Goal: Task Accomplishment & Management: Manage account settings

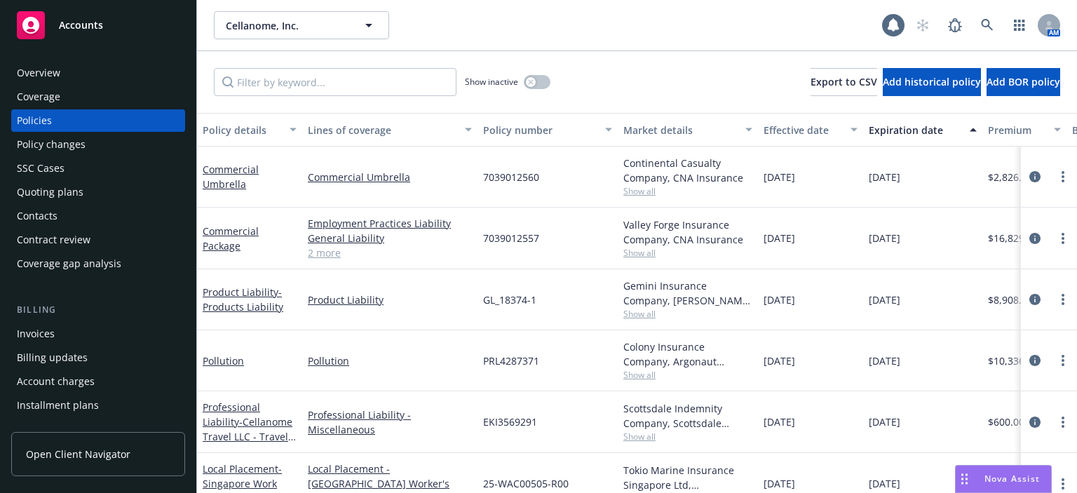
scroll to position [93, 0]
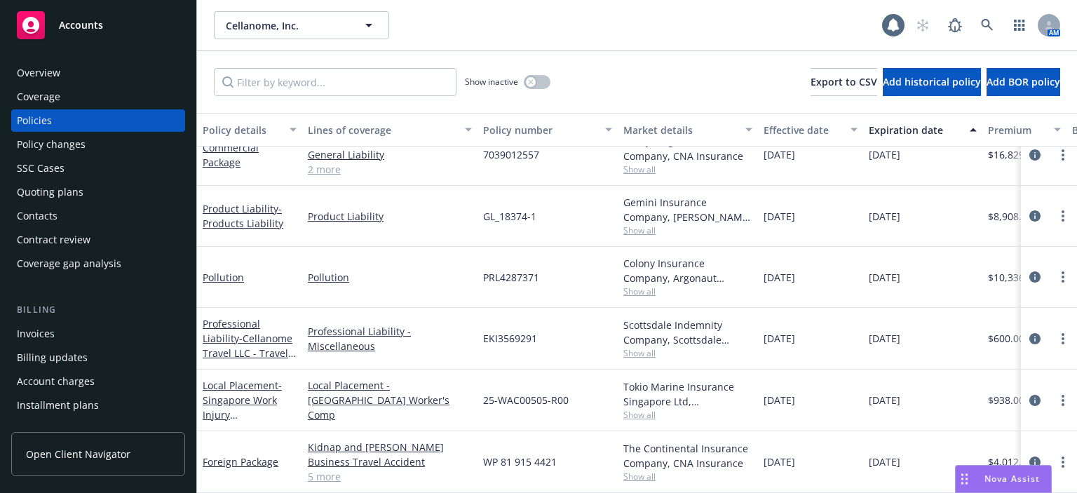
click at [87, 190] on div "Quoting plans" at bounding box center [98, 192] width 163 height 22
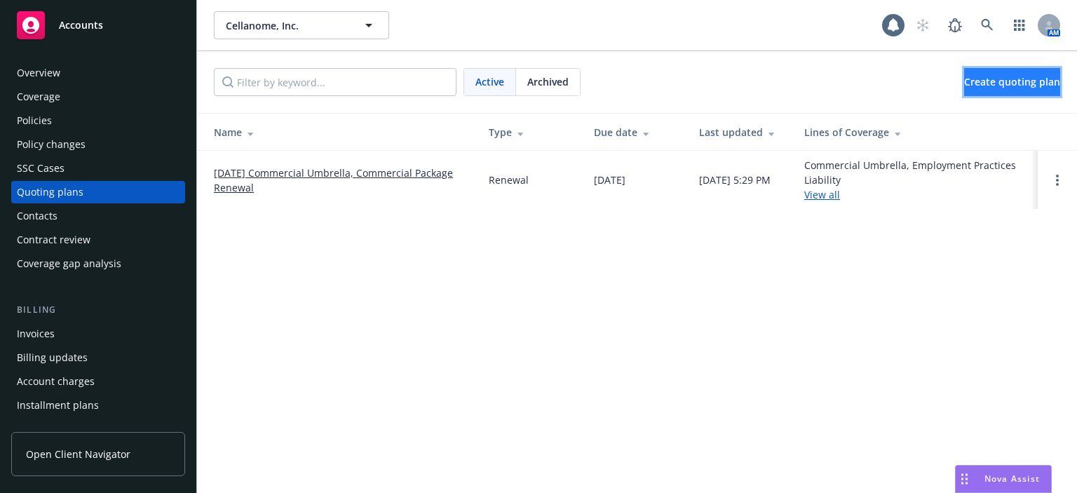
click at [964, 84] on span "Create quoting plan" at bounding box center [1012, 81] width 96 height 13
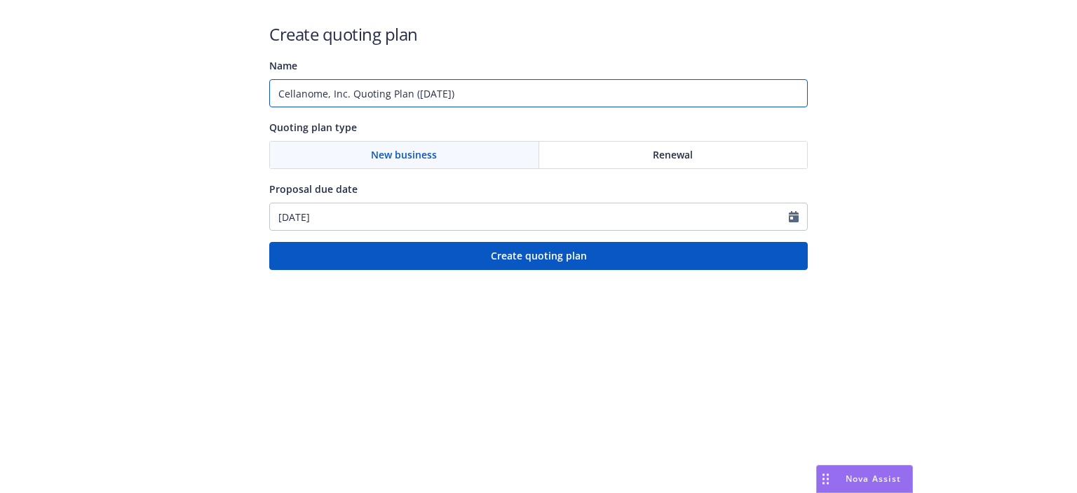
drag, startPoint x: 383, startPoint y: 84, endPoint x: 230, endPoint y: 83, distance: 152.8
click at [230, 83] on div "Create quoting plan Name Cellanome, Inc. Quoting Plan (2025-08-20) Quoting plan…" at bounding box center [538, 135] width 1077 height 270
type input "1/1/2026 WC EPLI FID ERISA"
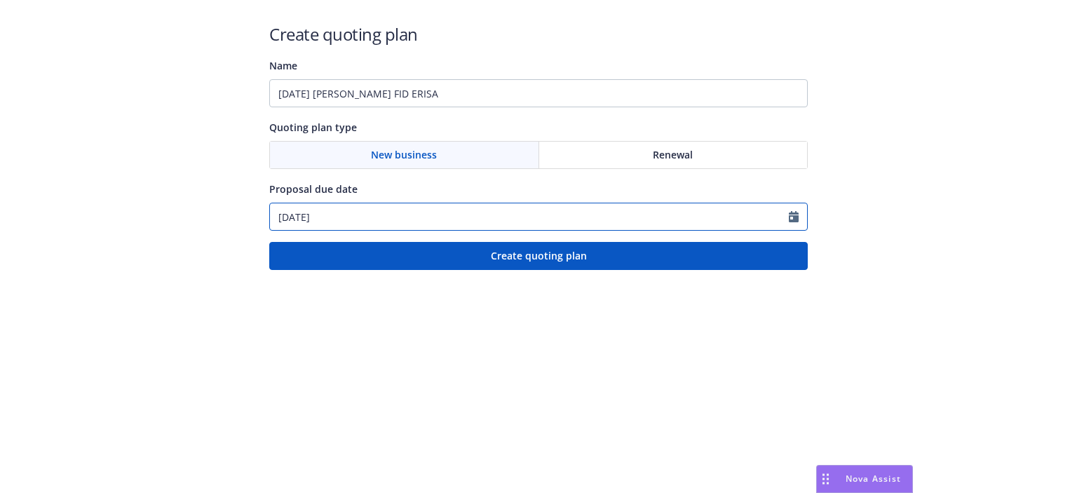
click at [366, 215] on input "08/20/2025" at bounding box center [529, 216] width 519 height 27
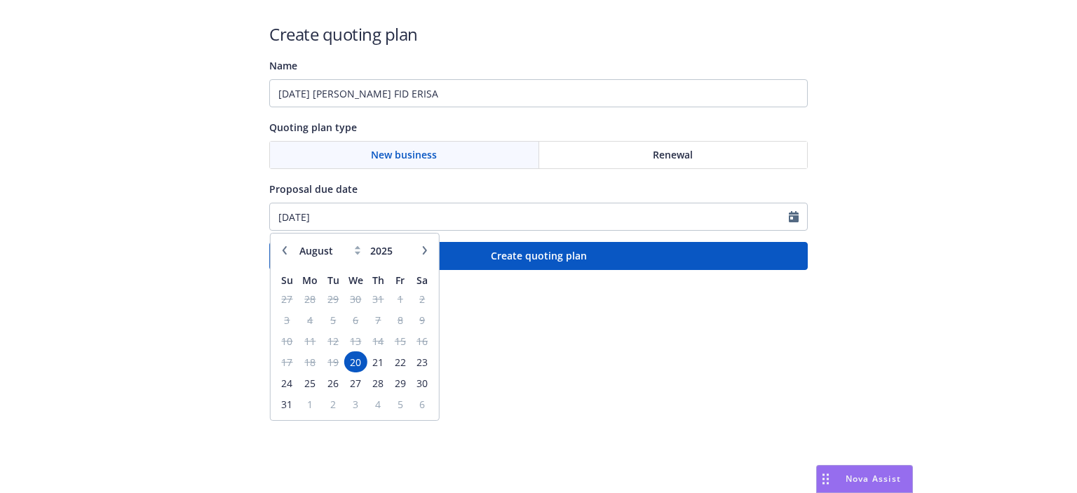
click at [426, 254] on button "button" at bounding box center [424, 250] width 17 height 17
select select "12"
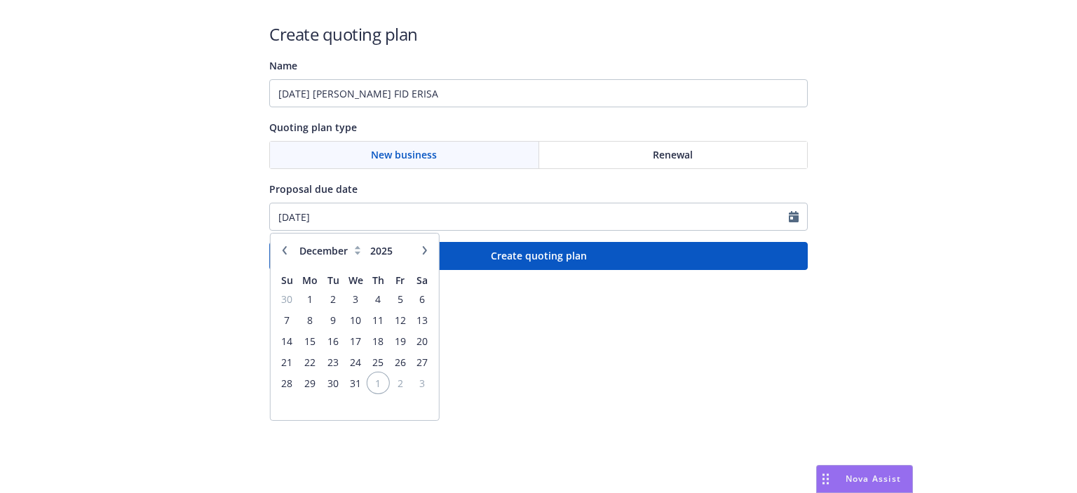
click at [376, 382] on span "1" at bounding box center [378, 383] width 19 height 18
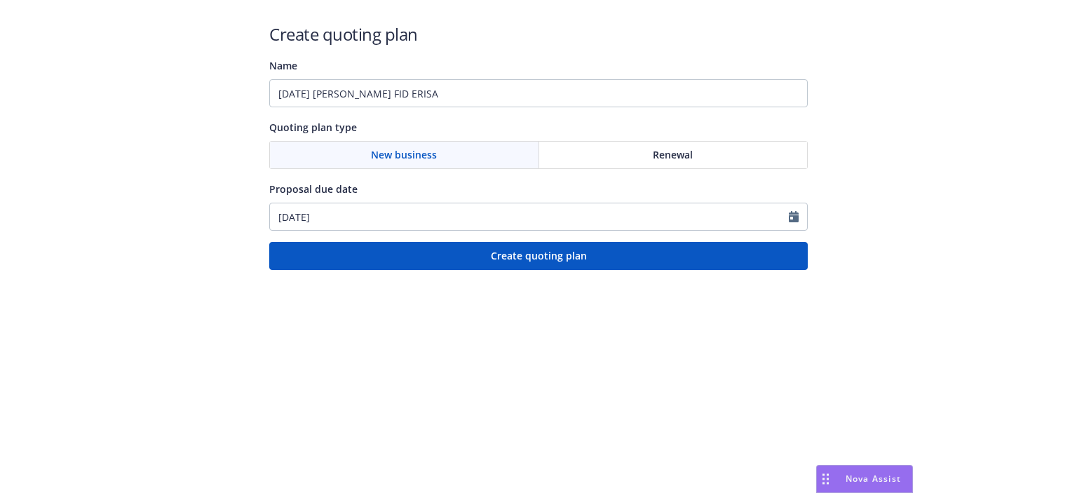
type input "01/01/2026"
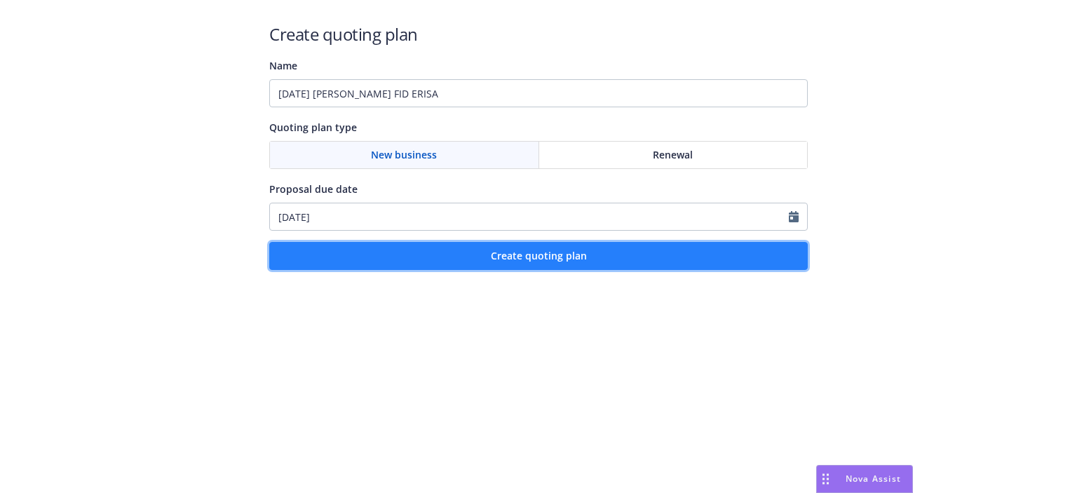
click at [515, 246] on button "Create quoting plan" at bounding box center [538, 256] width 538 height 28
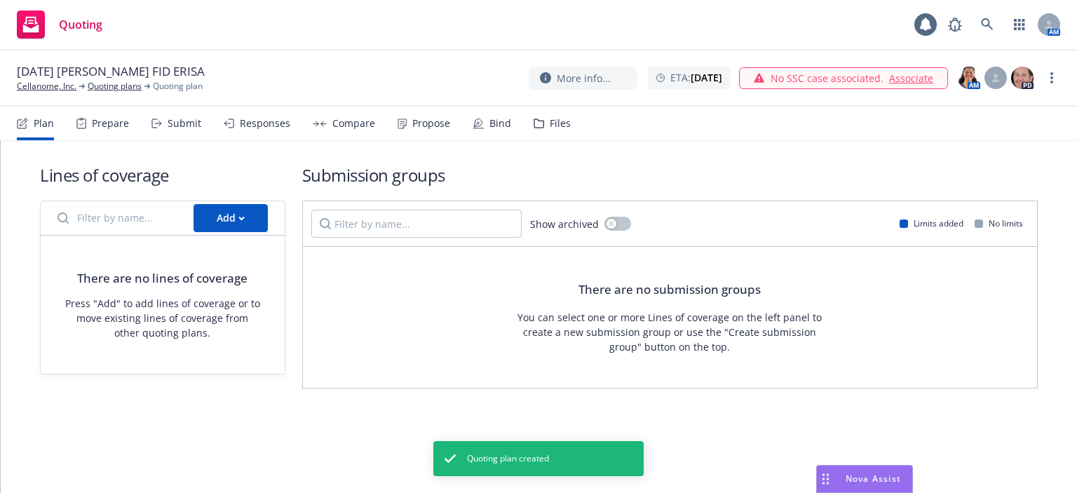
click at [550, 118] on div "Files" at bounding box center [560, 123] width 21 height 11
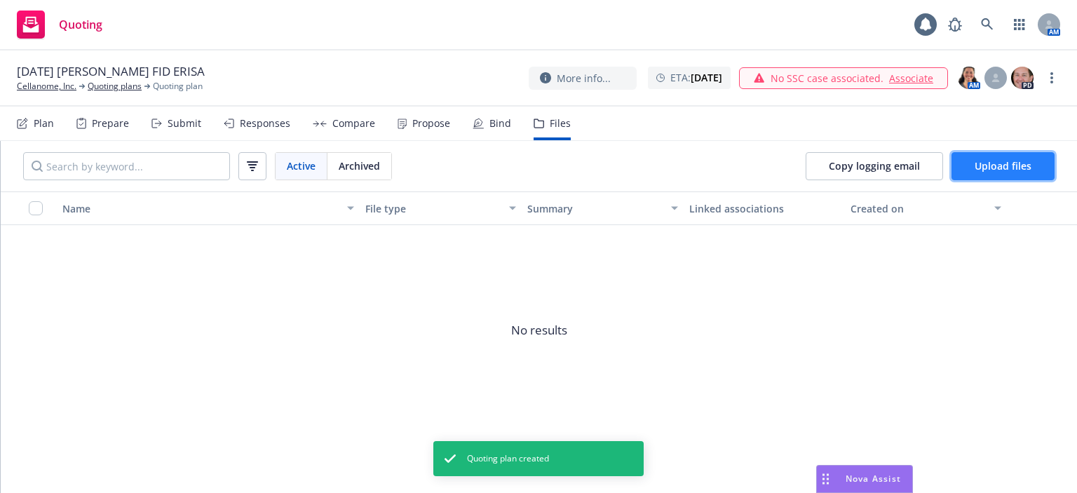
click at [981, 168] on span "Upload files" at bounding box center [1002, 165] width 57 height 13
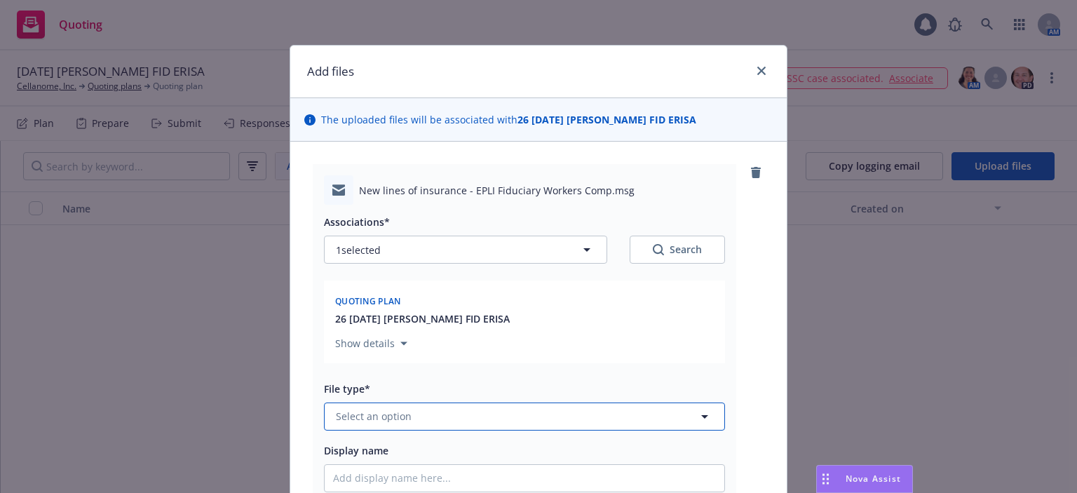
click at [388, 412] on span "Select an option" at bounding box center [374, 416] width 76 height 15
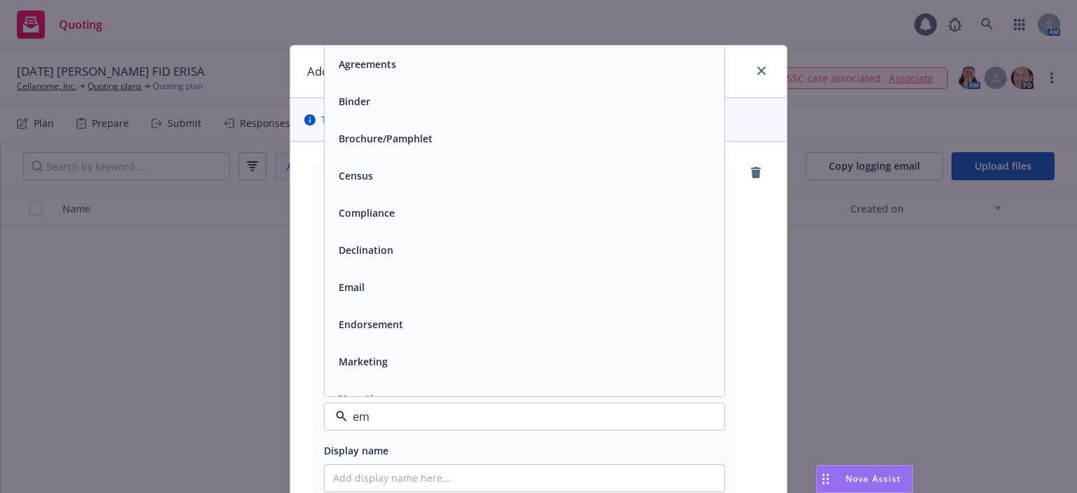
type input "ema"
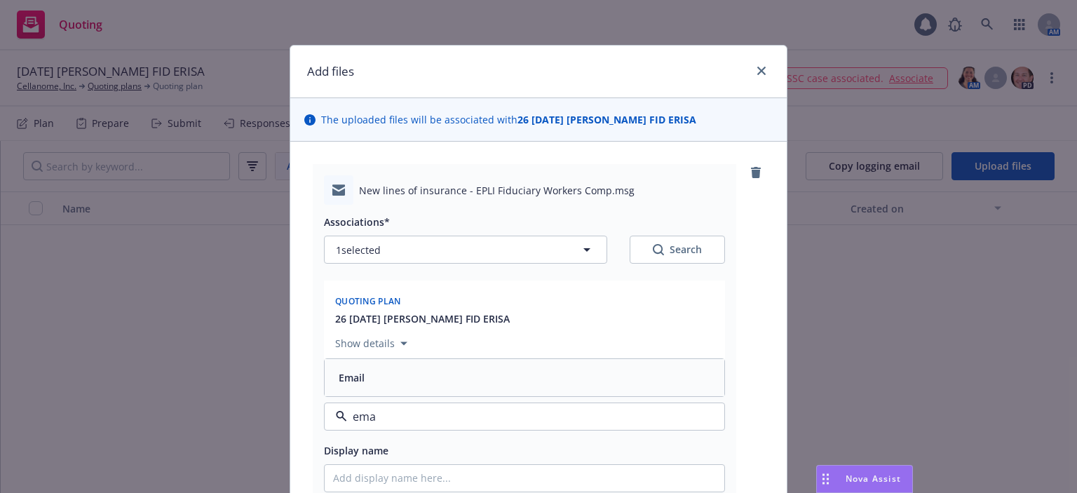
click at [388, 385] on div "Email" at bounding box center [524, 377] width 383 height 20
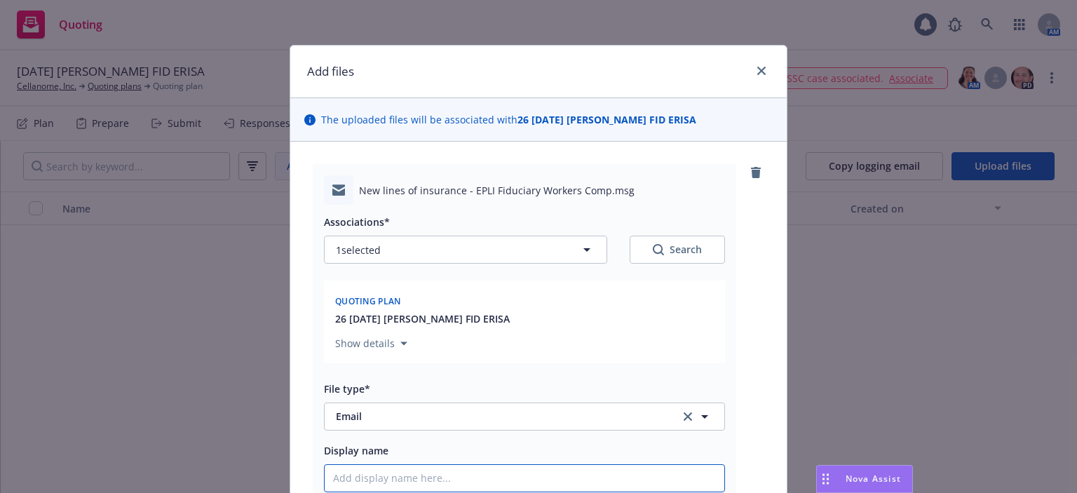
click at [383, 479] on input "Display name" at bounding box center [525, 478] width 400 height 27
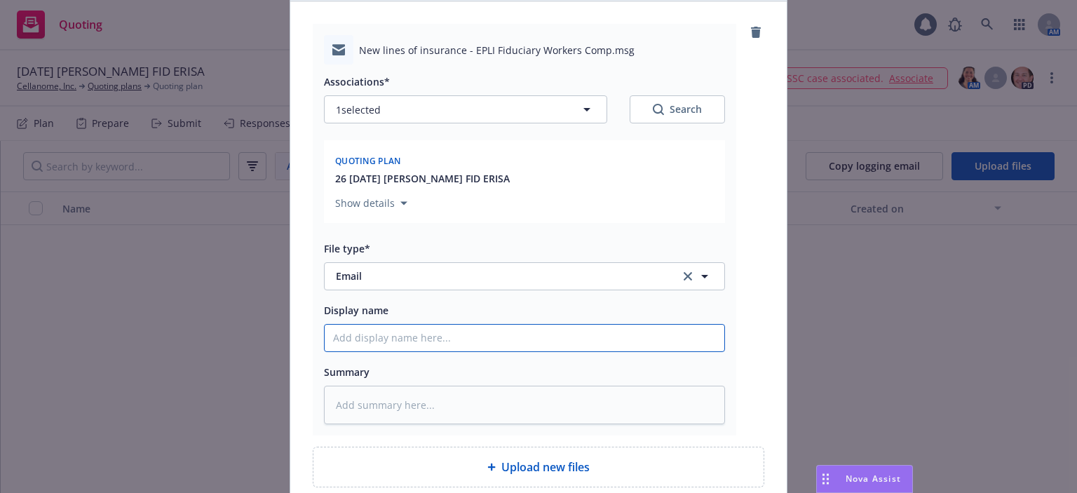
scroll to position [263, 0]
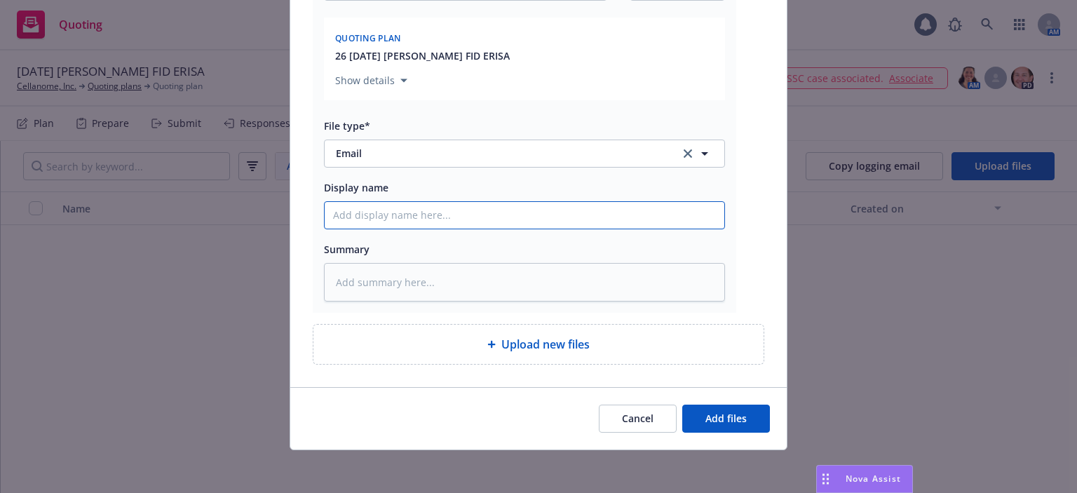
type textarea "x"
type input "2"
type textarea "x"
type input "25"
type textarea "x"
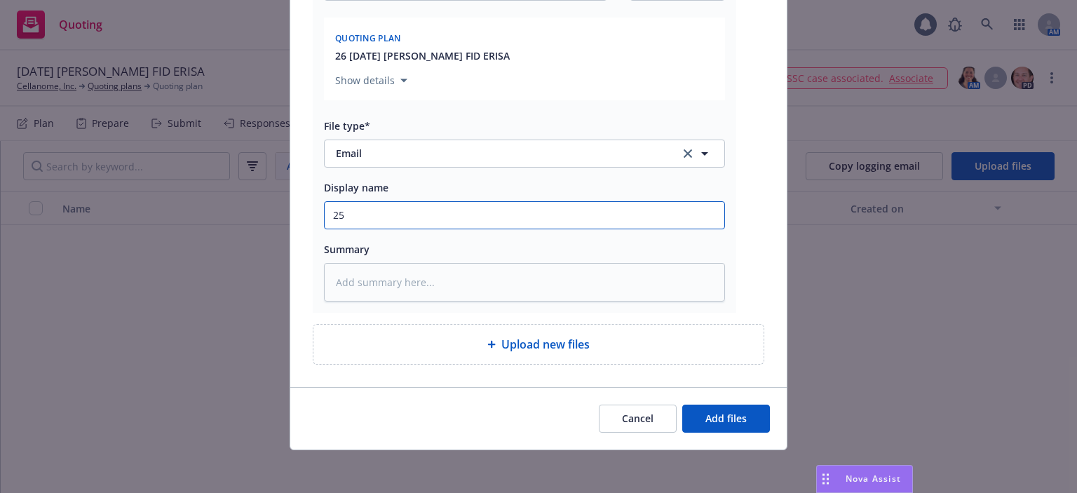
type input "25-"
type textarea "x"
type input "25"
type textarea "x"
type input "2"
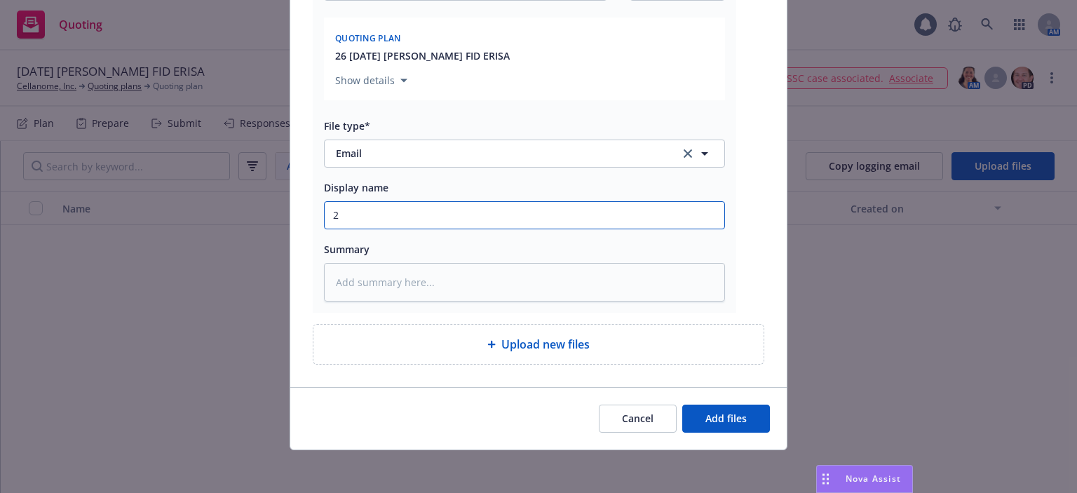
type textarea "x"
type input "8"
type textarea "x"
type input "8/"
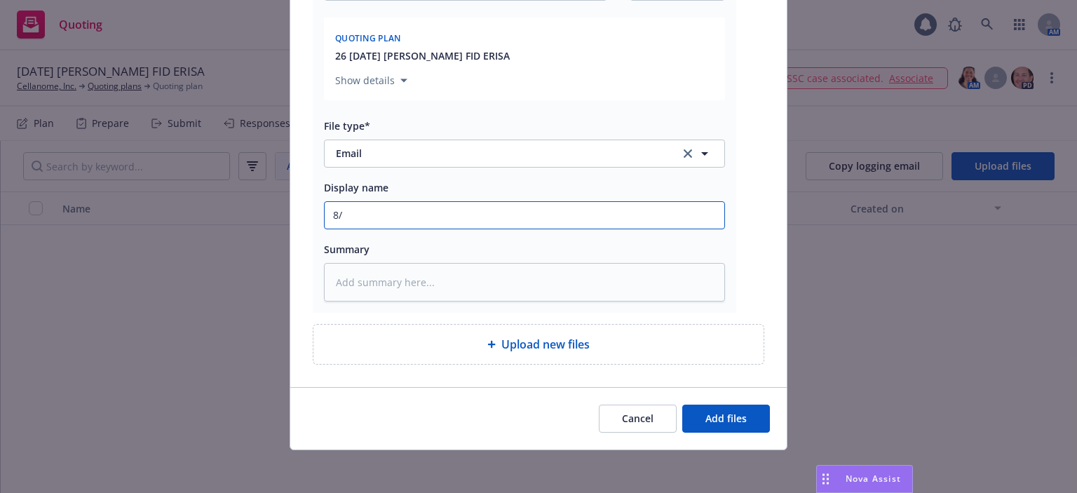
type textarea "x"
type input "8/2"
type textarea "x"
type input "8/20"
type textarea "x"
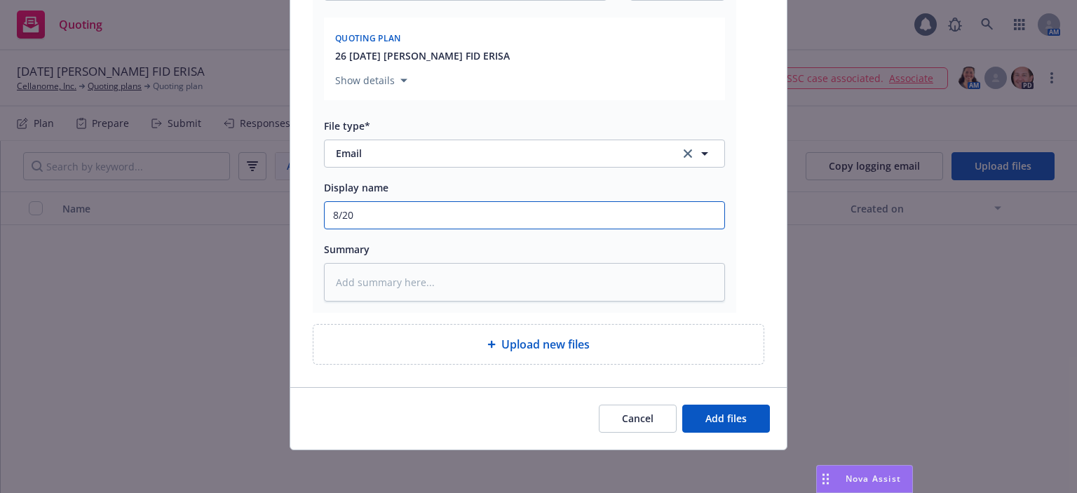
type input "8/20/"
type textarea "x"
type input "8/20/2"
type textarea "x"
type input "8/20/20"
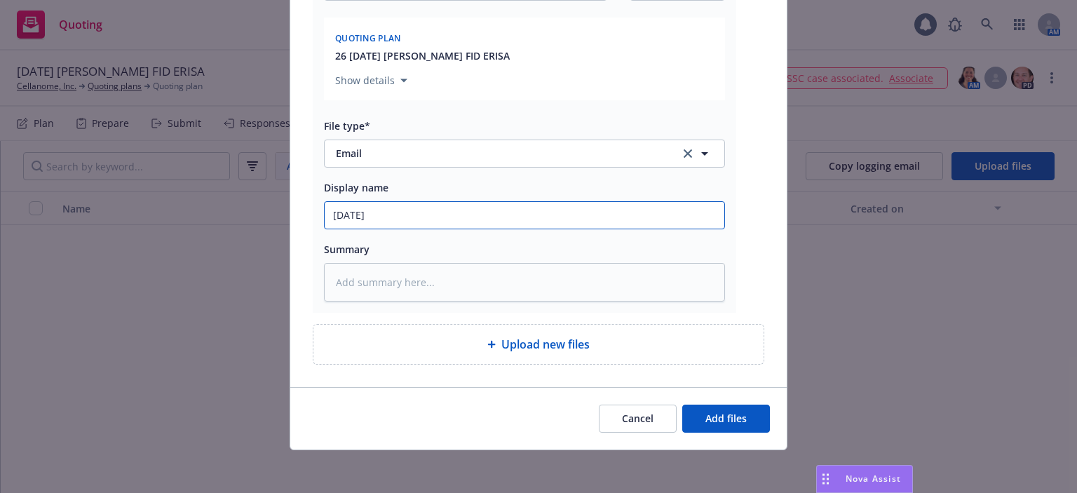
type textarea "x"
type input "8/20/202"
type textarea "x"
type input "8/20/2024"
type textarea "x"
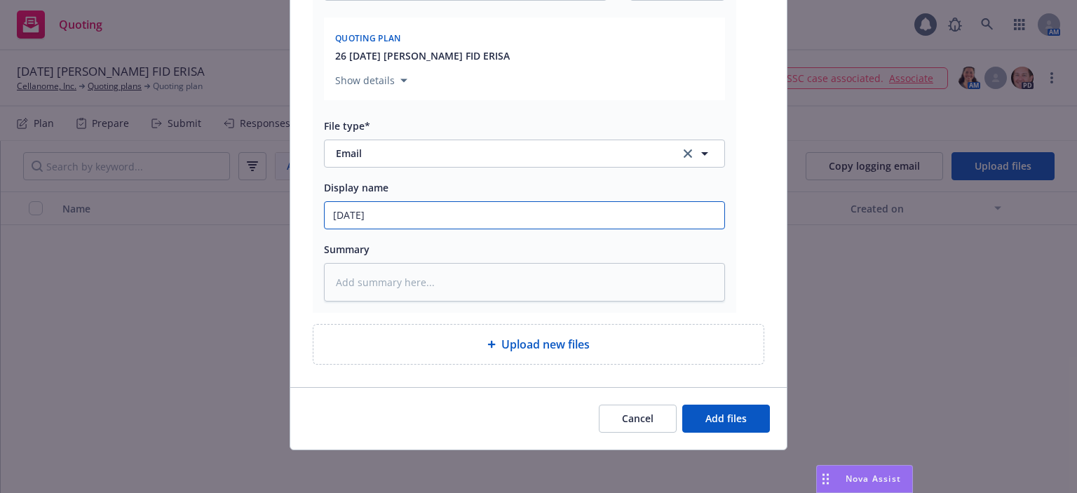
type input "8/20/2024"
type textarea "x"
type input "8/20/2024"
type textarea "x"
type input "8/20/202"
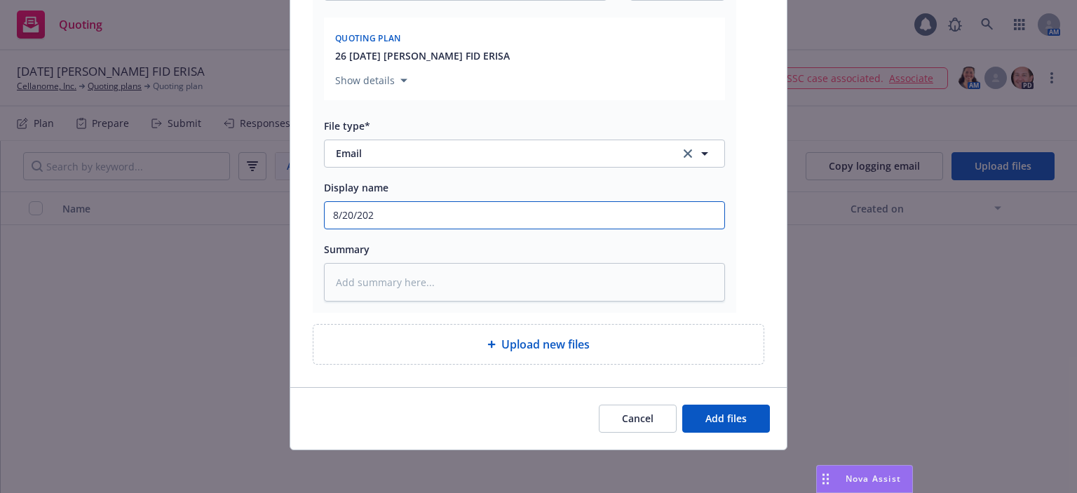
type textarea "x"
type input "8/20/2025"
type textarea "x"
type input "8/20/2025"
type textarea "x"
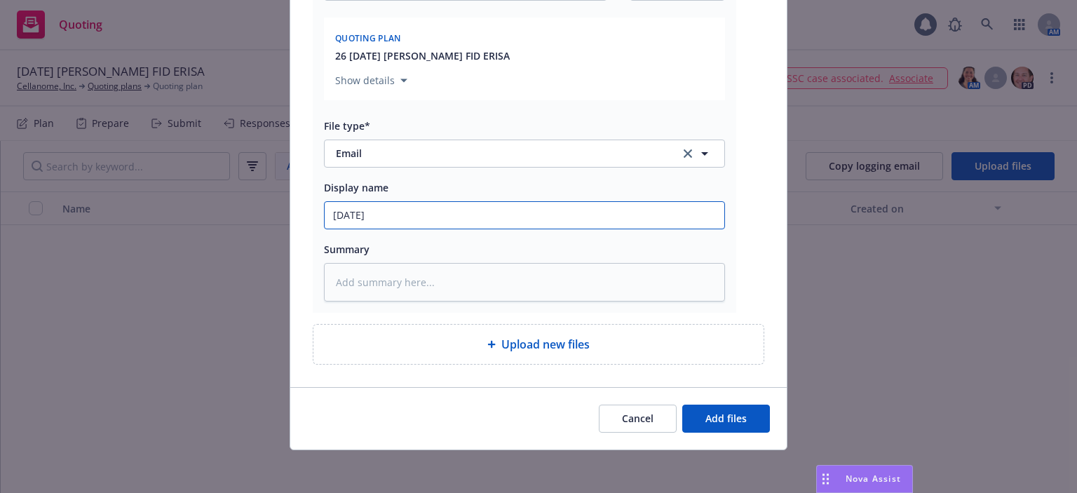
type input "8/20/2025 W"
type textarea "x"
type input "8/20/2025 WC"
type textarea "x"
type input "8/20/2025 WC"
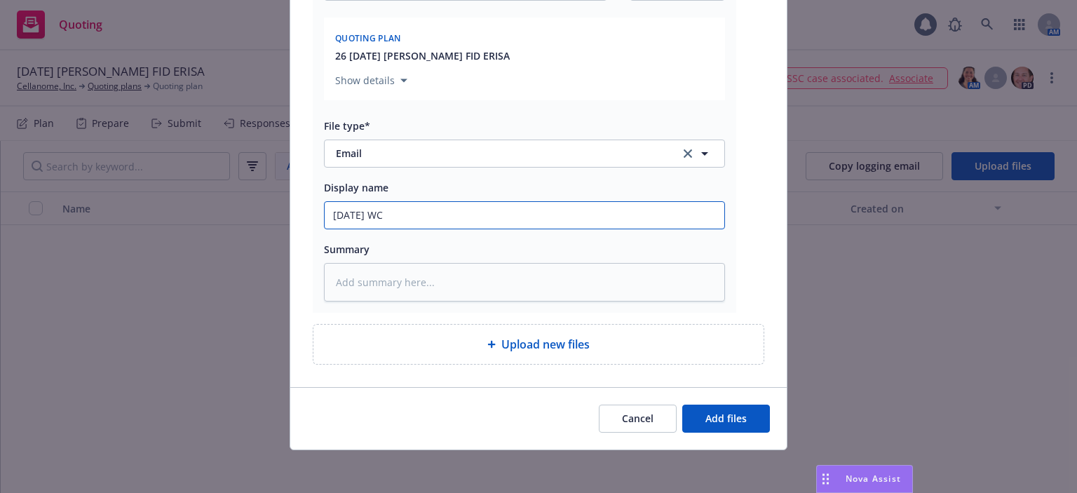
type textarea "x"
type input "8/20/2025 WC D"
type textarea "x"
type input "8/20/2025 WC DI"
type textarea "x"
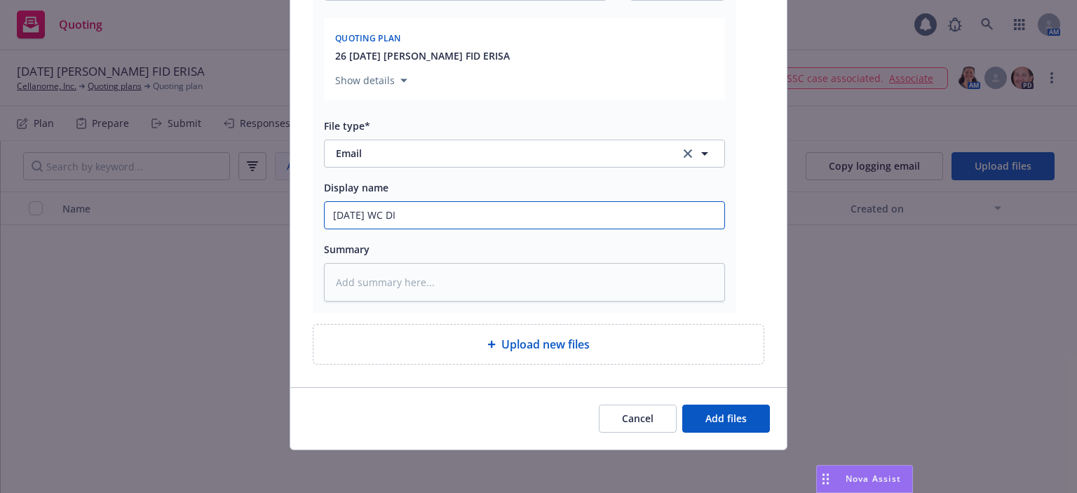
type input "8/20/2025 WC DIF"
type textarea "x"
type input "8/20/2025 WC DI"
type textarea "x"
type input "8/20/2025 WC D"
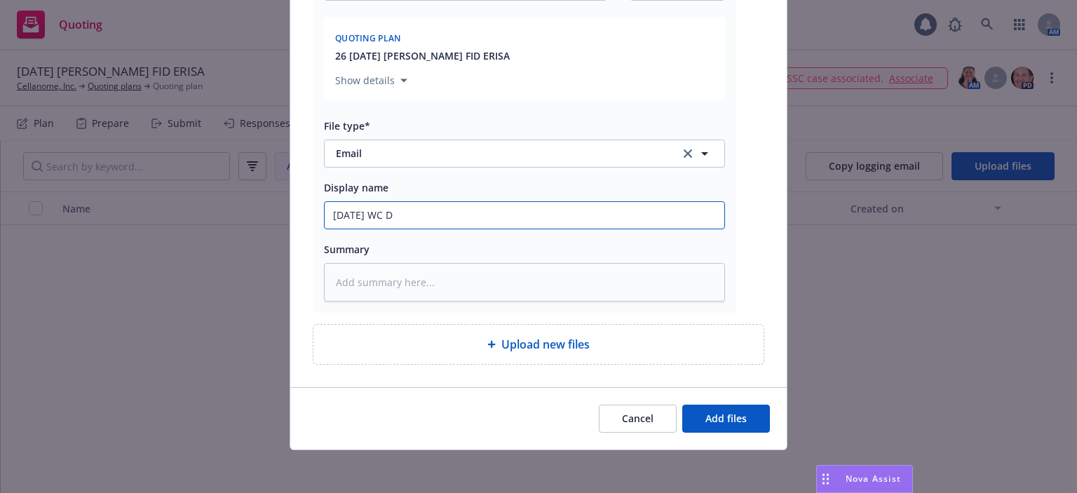
type textarea "x"
type input "8/20/2025 WC"
type textarea "x"
type input "8/20/2025 WC F"
type textarea "x"
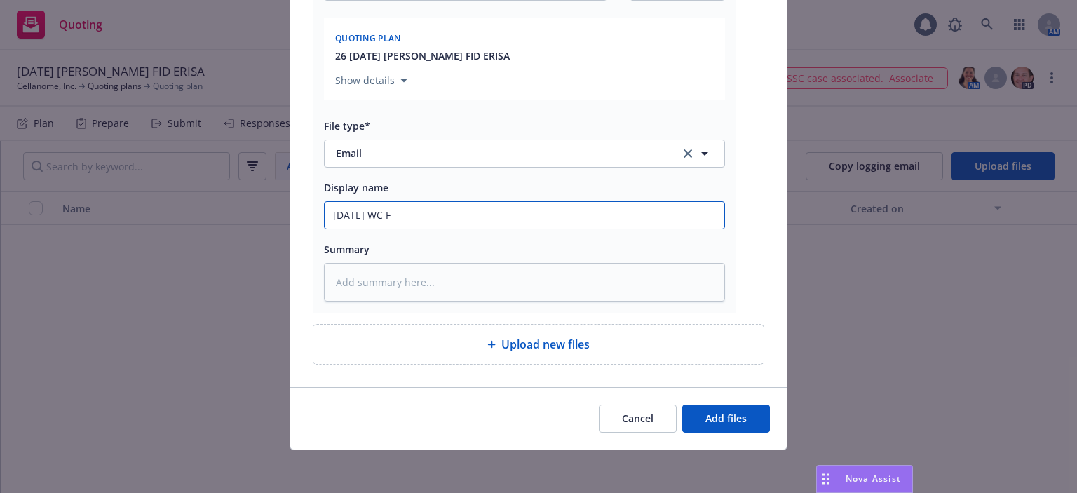
type input "8/20/2025 WC FI"
type textarea "x"
type input "8/20/2025 WC FID"
type textarea "x"
type input "8/20/2025 WC FID"
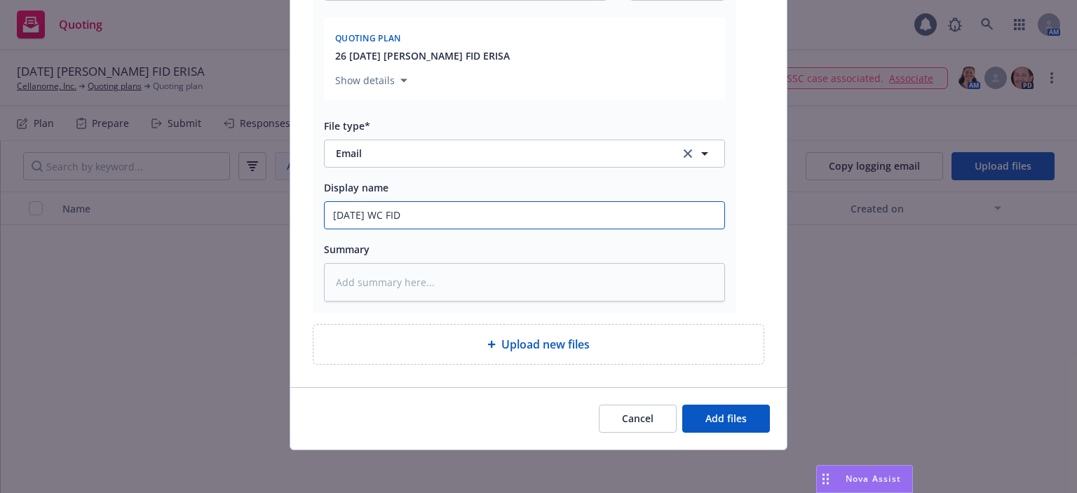
type textarea "x"
type input "8/20/2025 WC FID E"
type textarea "x"
type input "8/20/2025 WC FID EP"
type textarea "x"
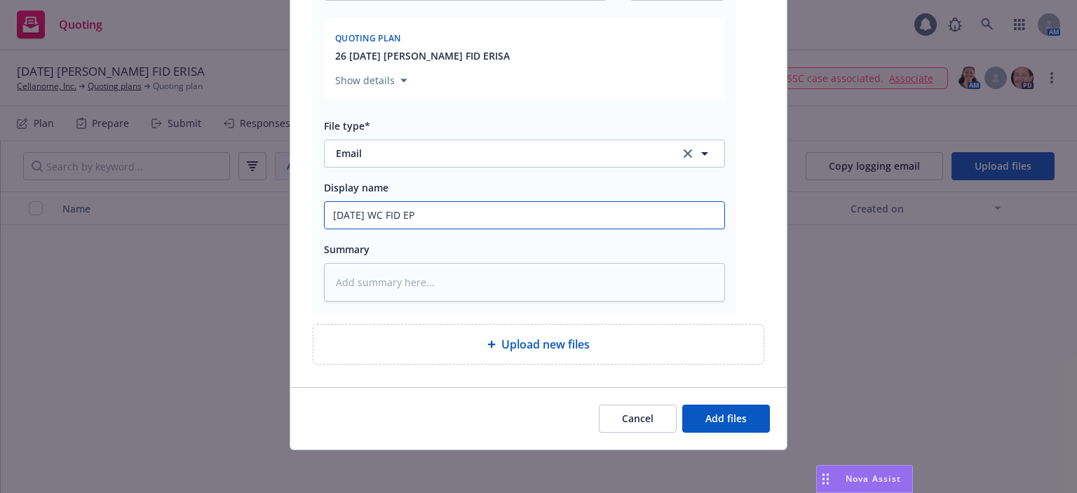
type input "8/20/2025 WC FID EPL"
type textarea "x"
type input "8/20/2025 WC FID EPL"
type textarea "x"
type input "8/20/2025 WC FID EPL E"
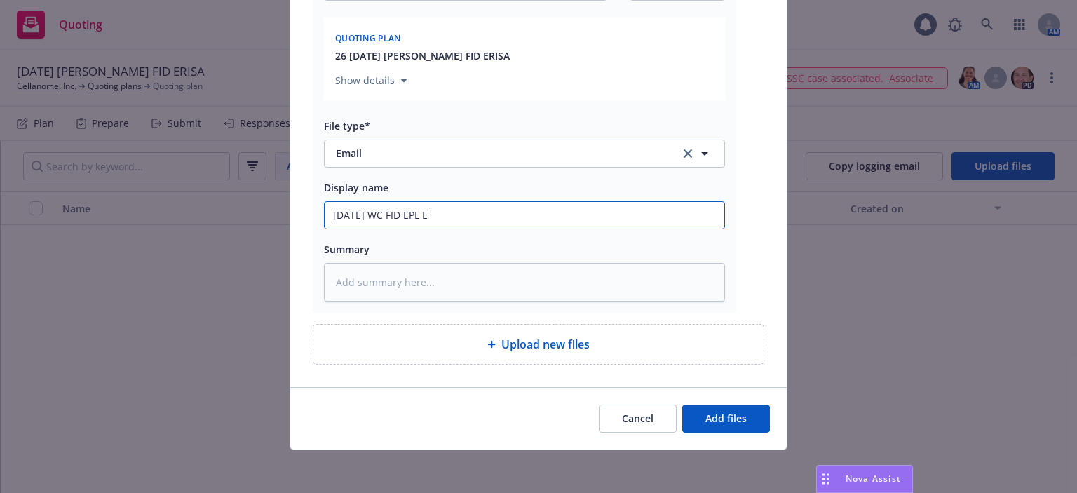
type textarea "x"
type input "8/20/2025 WC FID EPL ER"
type textarea "x"
type input "8/20/2025 WC FID EPL ERI"
type textarea "x"
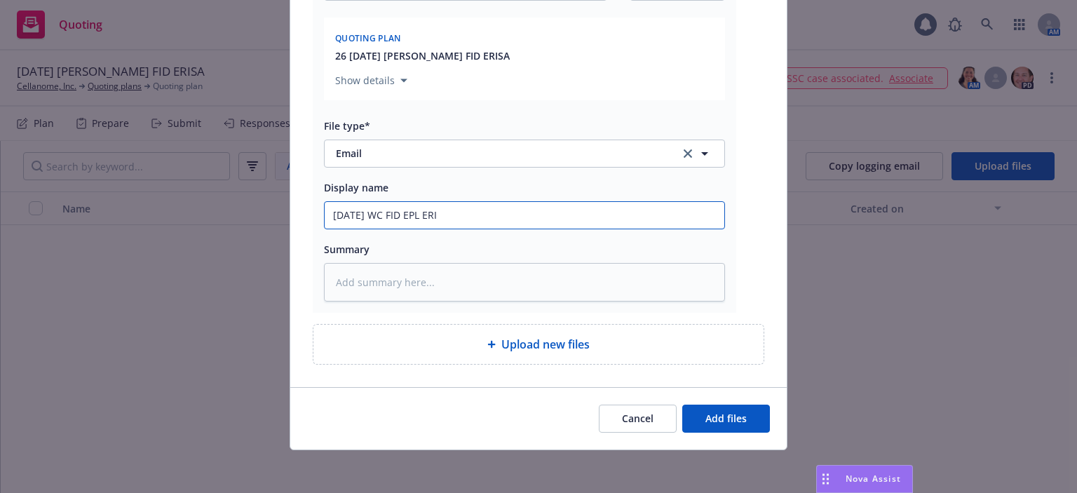
type input "8/20/2025 WC FID EPL ERIS"
type textarea "x"
type input "8/20/2025 WC FID EPL ERISA"
type textarea "x"
type input "8/20/2025 WC FID EPL ERISA"
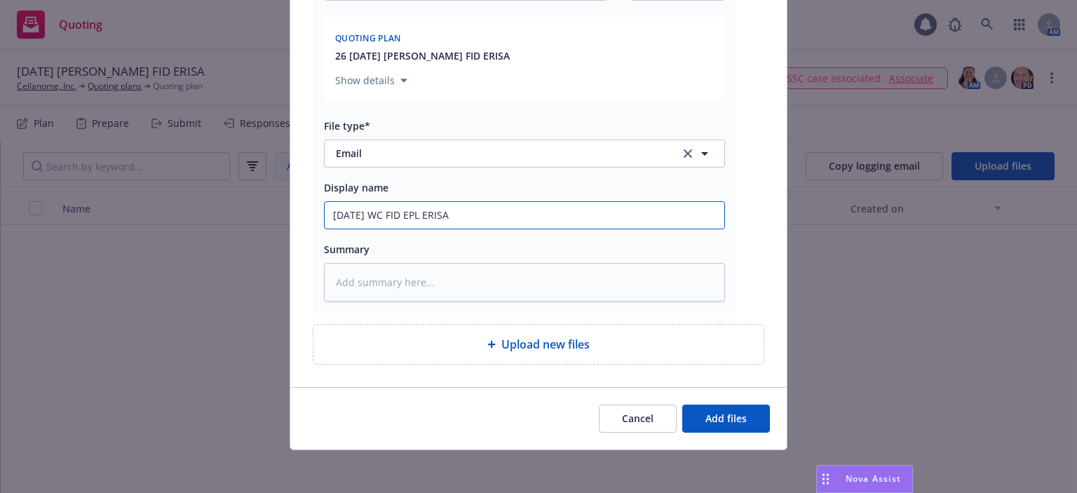
type textarea "x"
type input "8/20/2025 WC FID EPL ERISA i"
type textarea "x"
type input "8/20/2025 WC FID EPL ERISA in"
type textarea "x"
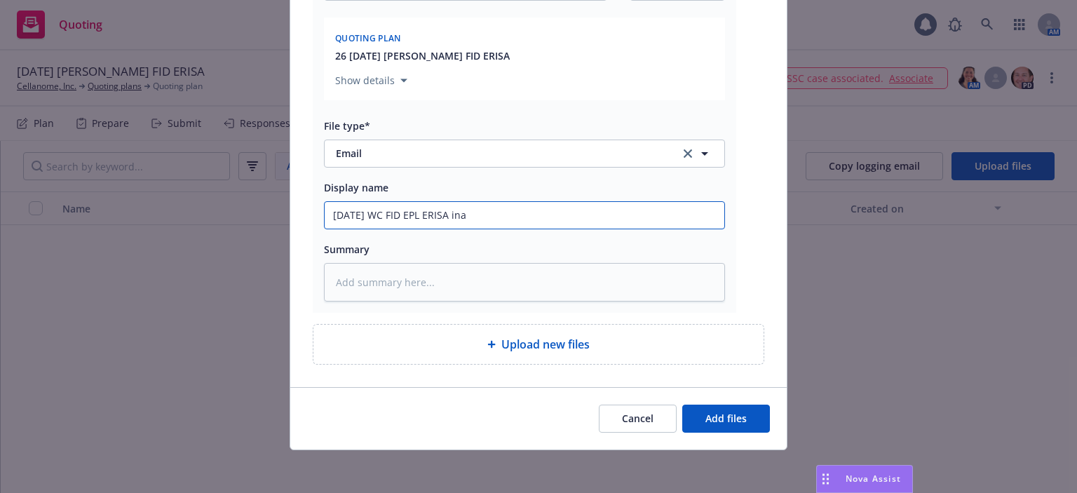
type input "8/20/2025 WC FID EPL ERISA inad"
type textarea "x"
type input "8/20/2025 WC FID EPL ERISA inadi"
type textarea "x"
type input "8/20/2025 WC FID EPL ERISA inadio"
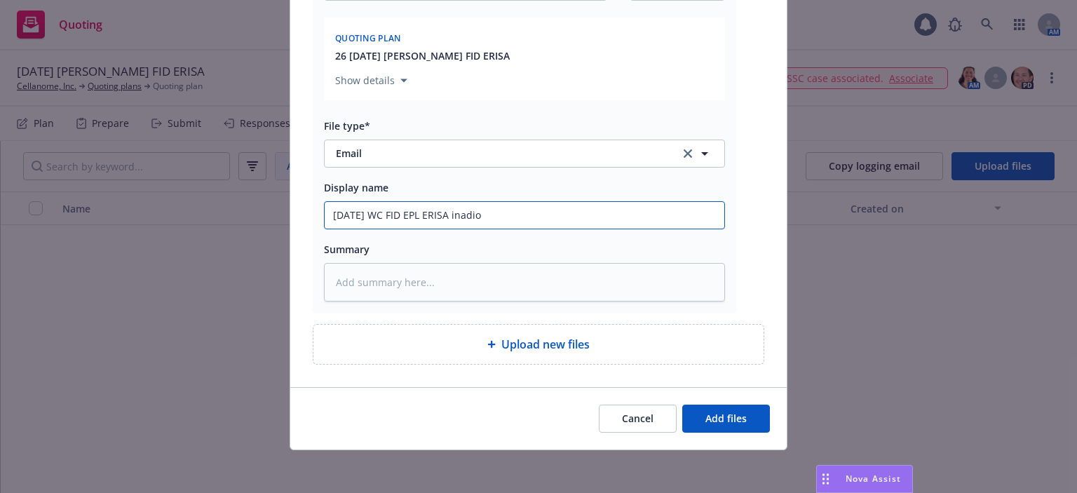
type textarea "x"
type input "8/20/2025 WC FID EPL ERISA inadi"
type textarea "x"
type input "8/20/2025 WC FID EPL ERISA inad"
type textarea "x"
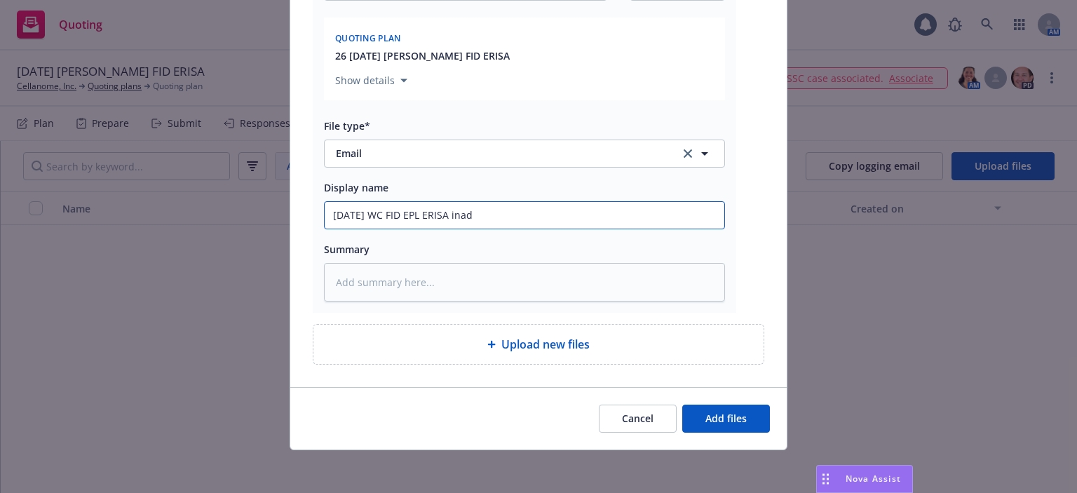
type input "8/20/2025 WC FID EPL ERISA ina"
type textarea "x"
type input "8/20/2025 WC FID EPL ERISA in"
type textarea "x"
type input "8/20/2025 WC FID EPL ERISA ini"
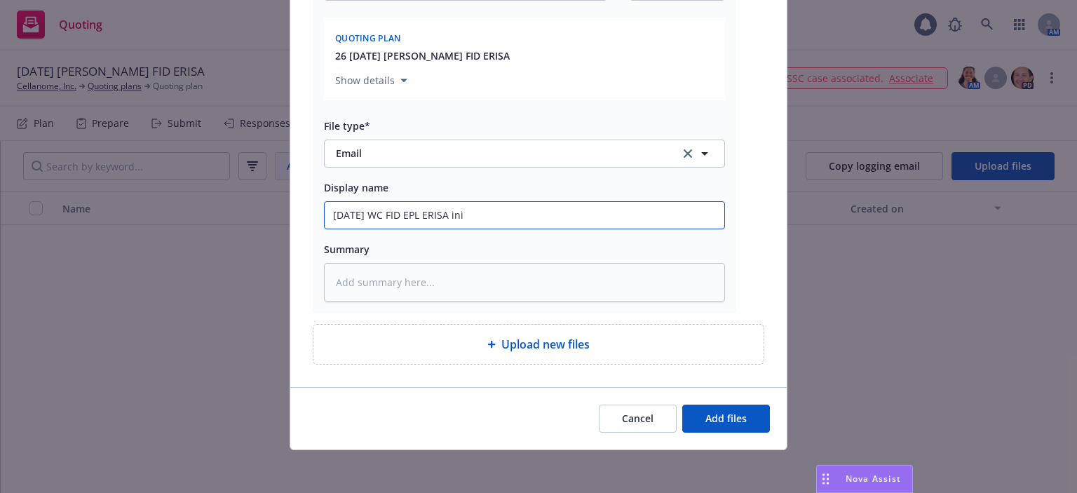
type textarea "x"
type input "8/20/2025 WC FID EPL ERISA inio"
type textarea "x"
type input "8/20/2025 WC FID EPL ERISA ini"
type textarea "x"
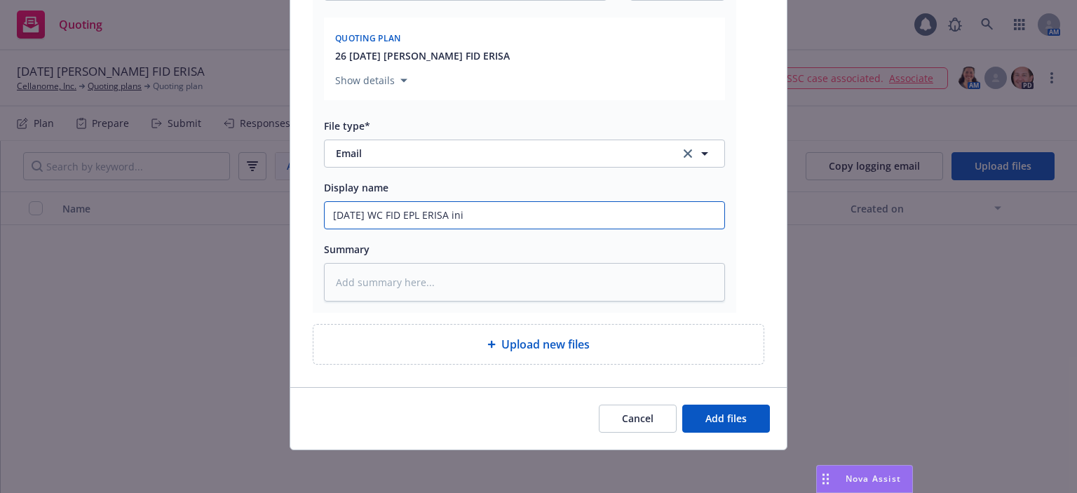
type input "8/20/2025 WC FID EPL ERISA in"
type textarea "x"
type input "8/20/2025 WC FID EPL ERISA ind"
type textarea "x"
type input "8/20/2025 WC FID EPL ERISA indi"
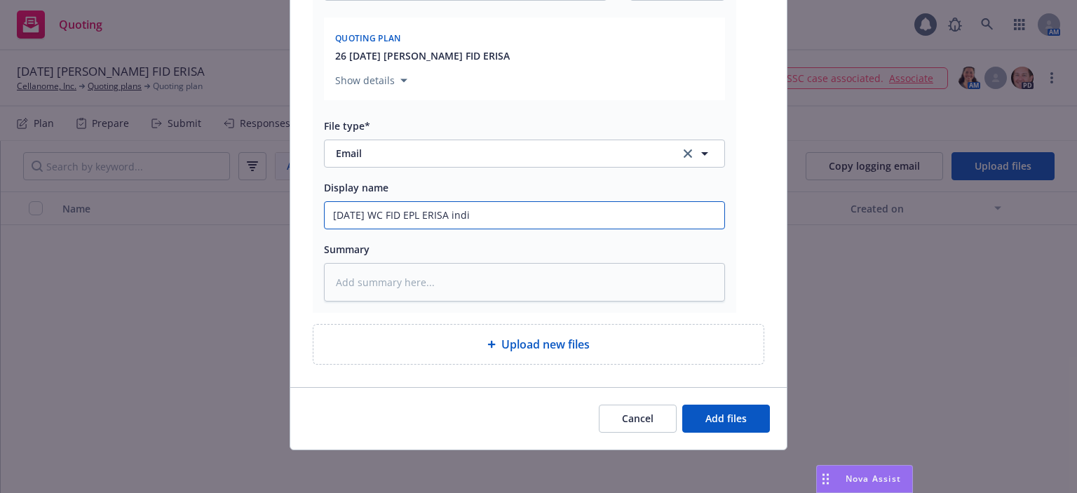
type textarea "x"
type input "8/20/2025 WC FID EPL ERISA indio"
type textarea "x"
type input "8/20/2025 WC FID EPL ERISA indion"
type textarea "x"
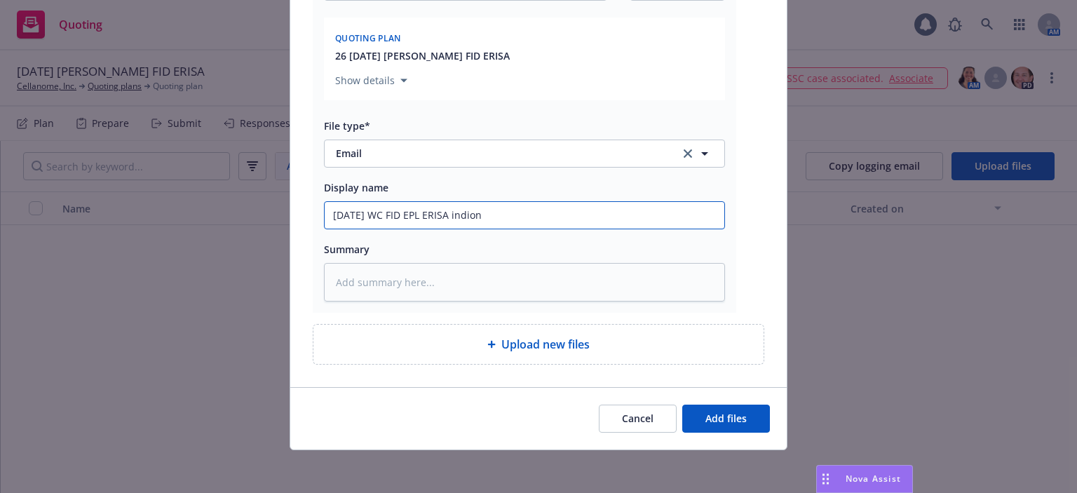
type input "8/20/2025 WC FID EPL ERISA indion"
type textarea "x"
type input "8/20/2025 WC FID EPL ERISA indion"
type textarea "x"
type input "8/20/2025 WC FID EPL ERISA indio"
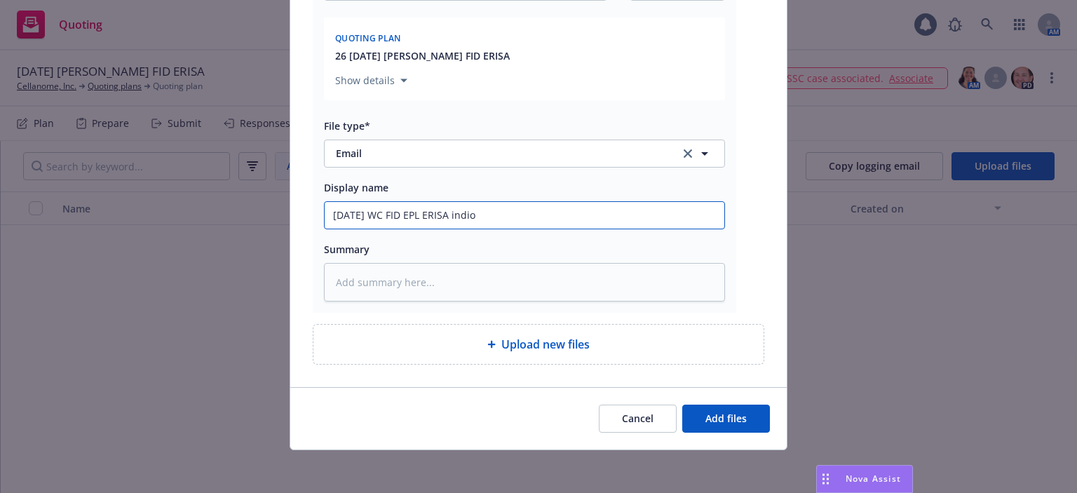
type textarea "x"
type input "8/20/2025 WC FID EPL ERISA indio"
type textarea "x"
type input "8/20/2025 WC FID EPL ERISA indio ap"
type textarea "x"
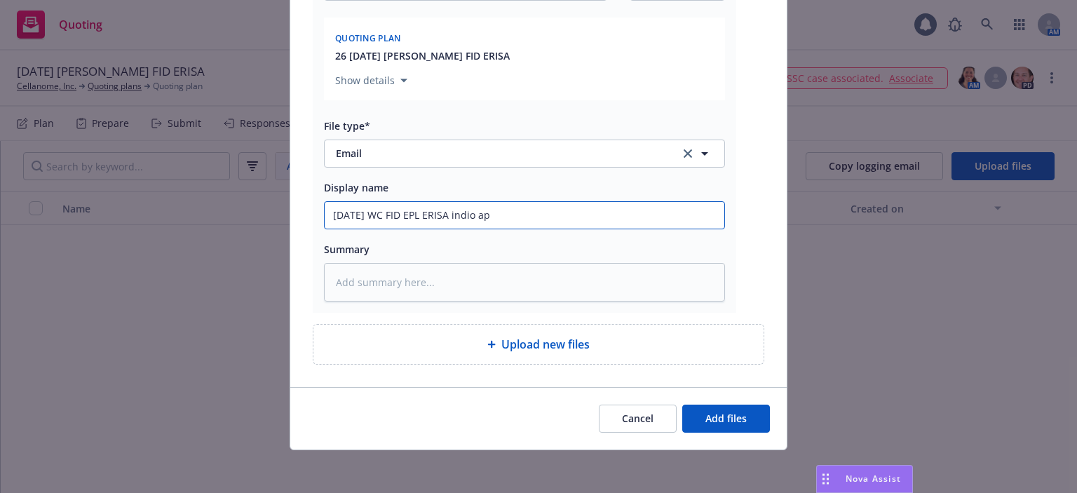
type input "8/20/2025 WC FID EPL ERISA indio app"
type textarea "x"
type input "8/20/2025 WC FID EPL ERISA indio appl"
type textarea "x"
type input "8/20/2025 WC FID EPL ERISA indio appli"
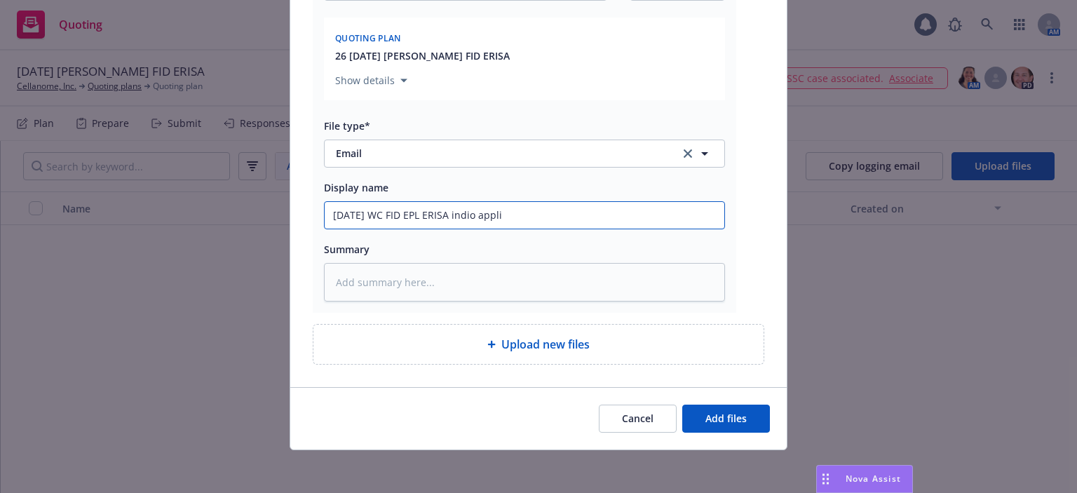
type textarea "x"
type input "8/20/2025 WC FID EPL ERISA indio applic"
type textarea "x"
type input "8/20/2025 WC FID EPL ERISA indio applica"
type textarea "x"
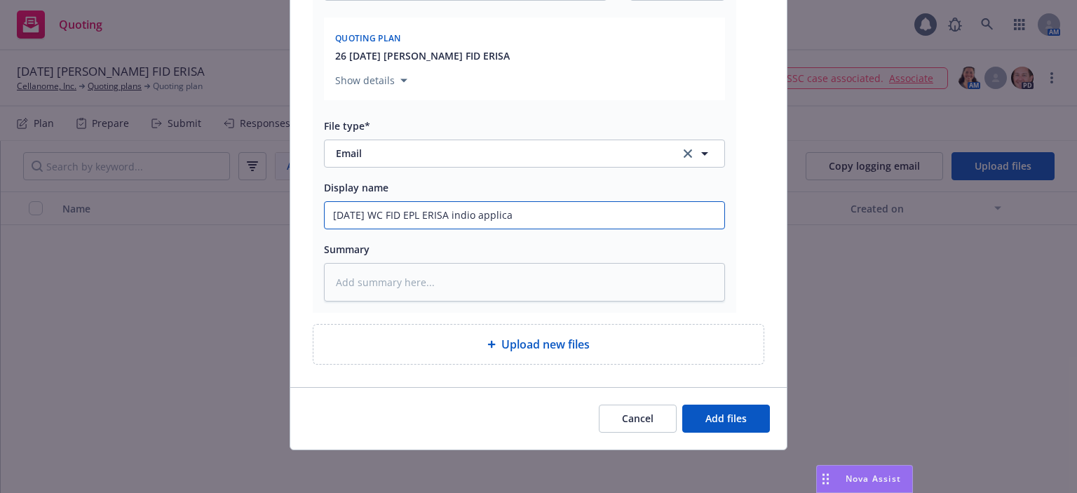
type input "8/20/2025 WC FID EPL ERISA indio applicat"
type textarea "x"
type input "8/20/2025 WC FID EPL ERISA indio applicatio"
type textarea "x"
type input "8/20/2025 WC FID EPL ERISA indio application"
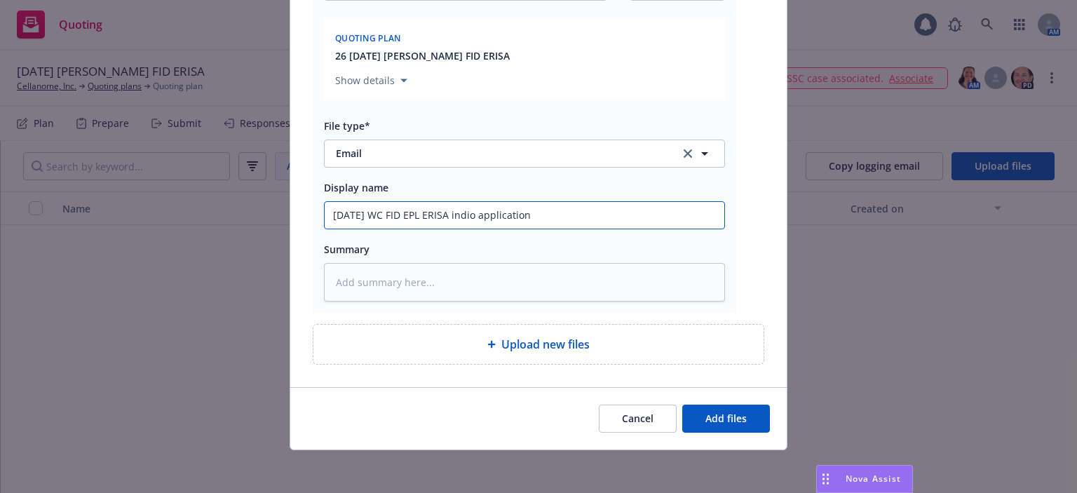
type textarea "x"
type input "8/20/2025 WC FID EPL ERISA indio application"
type textarea "x"
type input "8/20/2025 WC FID EPL ERISA indio application l"
type textarea "x"
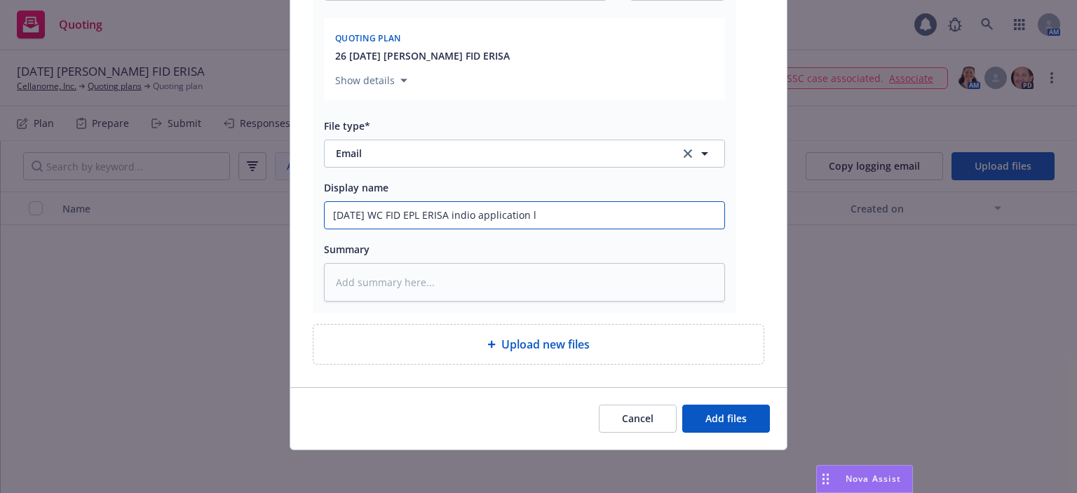
type input "8/20/2025 WC FID EPL ERISA indio application li"
type textarea "x"
type input "8/20/2025 WC FID EPL ERISA indio application lin"
type textarea "x"
type input "8/20/2025 WC FID EPL ERISA indio application link"
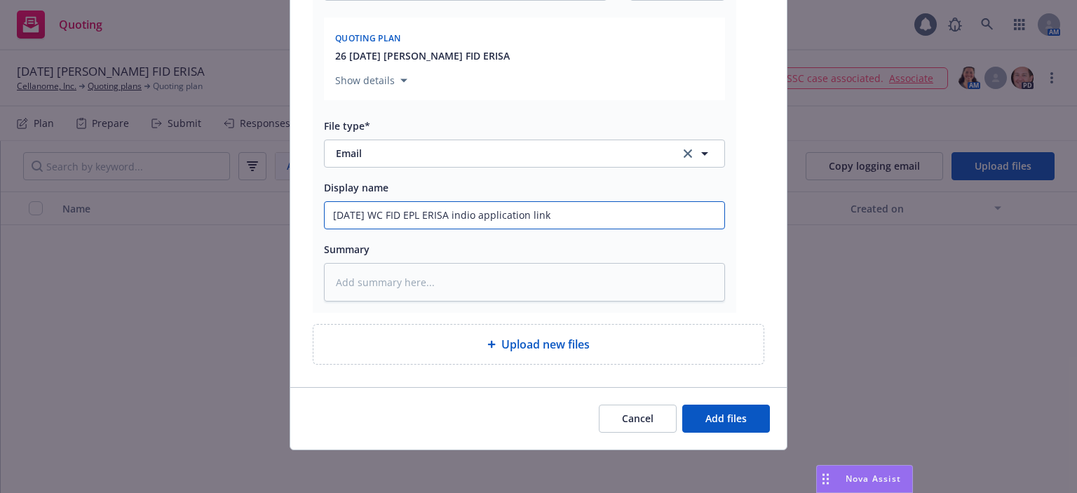
type textarea "x"
type input "8/20/2025 WC FID EPL ERISA indio application link"
type textarea "x"
type input "8/20/2025 WC FID EPL ERISA indio application link E"
type textarea "x"
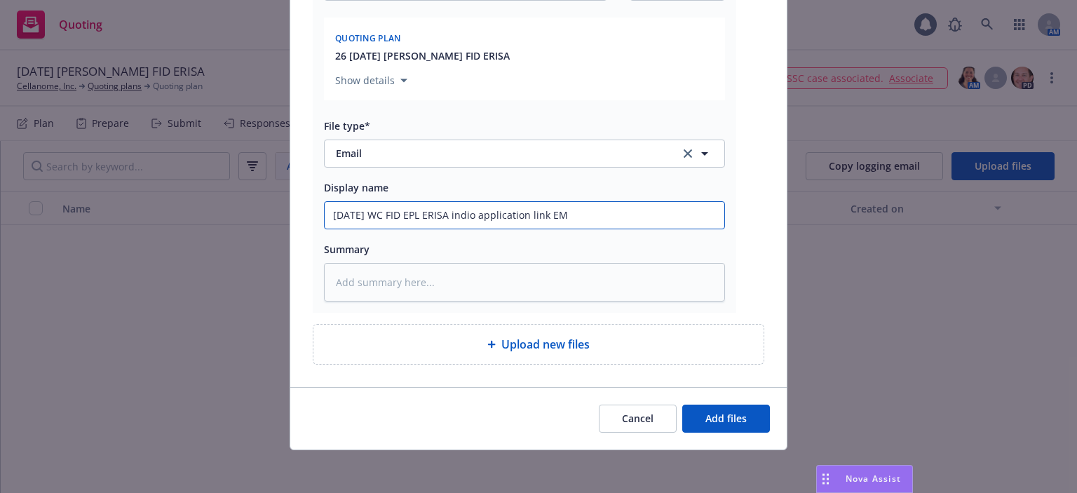
type input "8/20/2025 WC FID EPL ERISA indio application link EM"
type textarea "x"
type input "8/20/2025 WC FID EPL ERISA indio application link EM to"
type textarea "x"
type input "8/20/2025 WC FID EPL ERISA indio application link EM to"
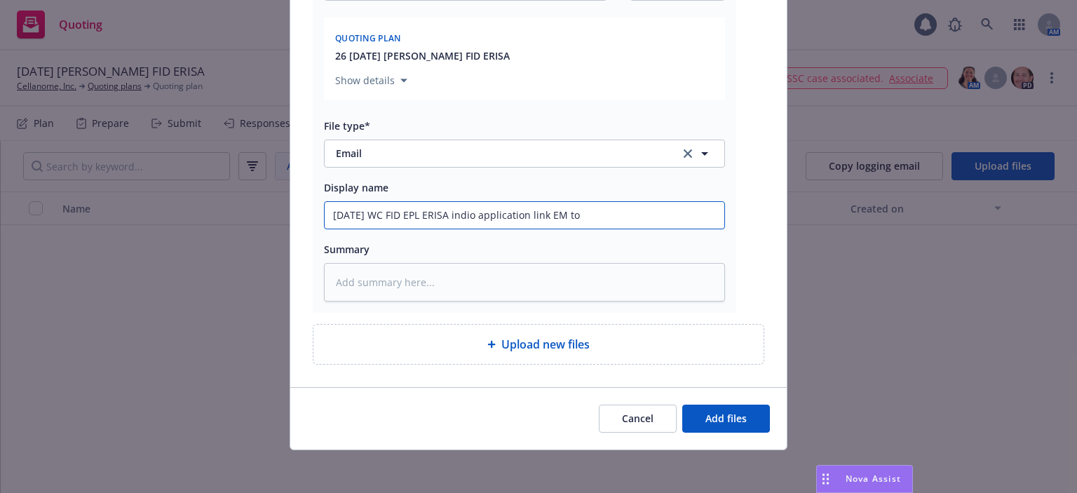
type textarea "x"
type input "8/20/2025 WC FID EPL ERISA indio application link EM to I"
type textarea "x"
type input "8/20/2025 WC FID EPL ERISA indio application link EM to IN"
type textarea "x"
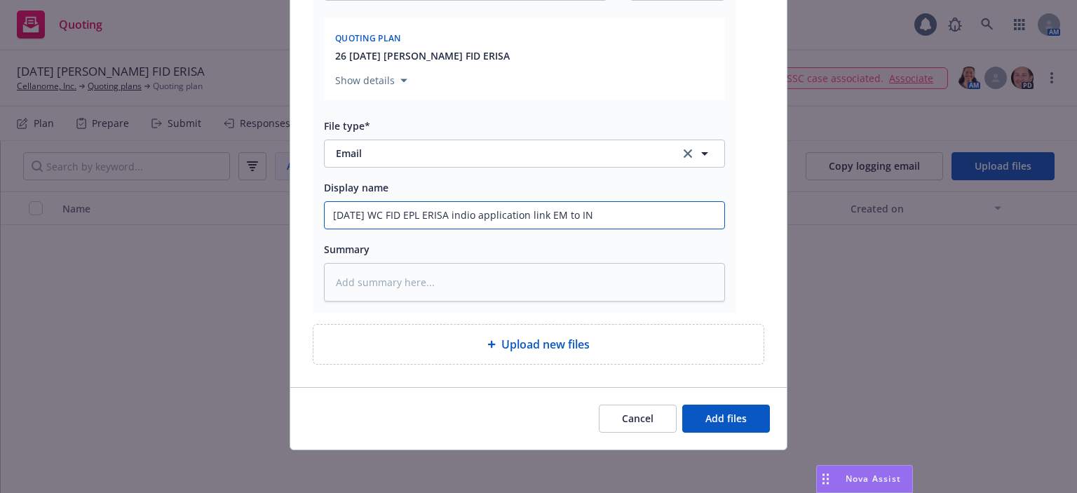
type input "8/20/2025 WC FID EPL ERISA indio application link EM to INS"
type textarea "x"
type input "8/20/2025 WC FID EPL ERISA indio application link EM to INSD"
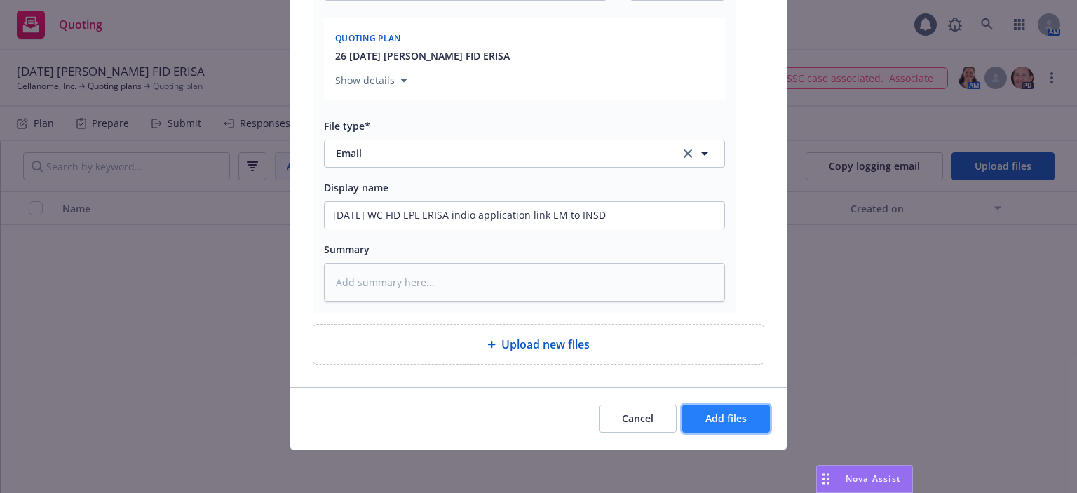
click at [705, 412] on span "Add files" at bounding box center [725, 417] width 41 height 13
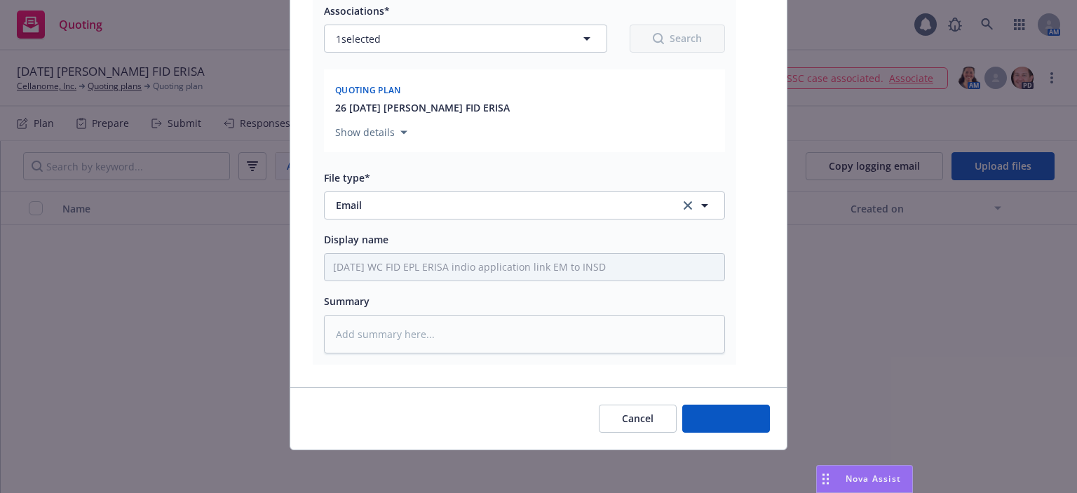
type textarea "x"
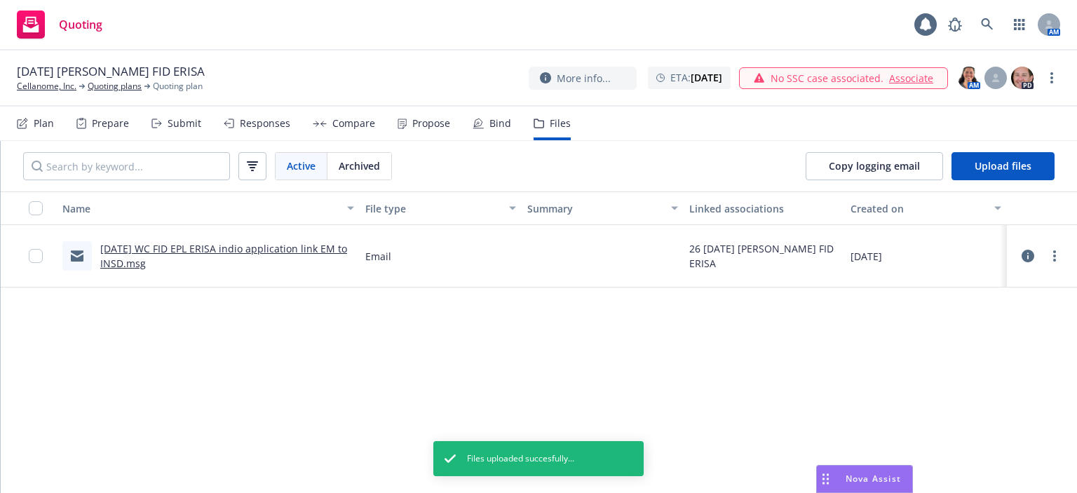
click at [38, 127] on div "Plan" at bounding box center [44, 123] width 20 height 11
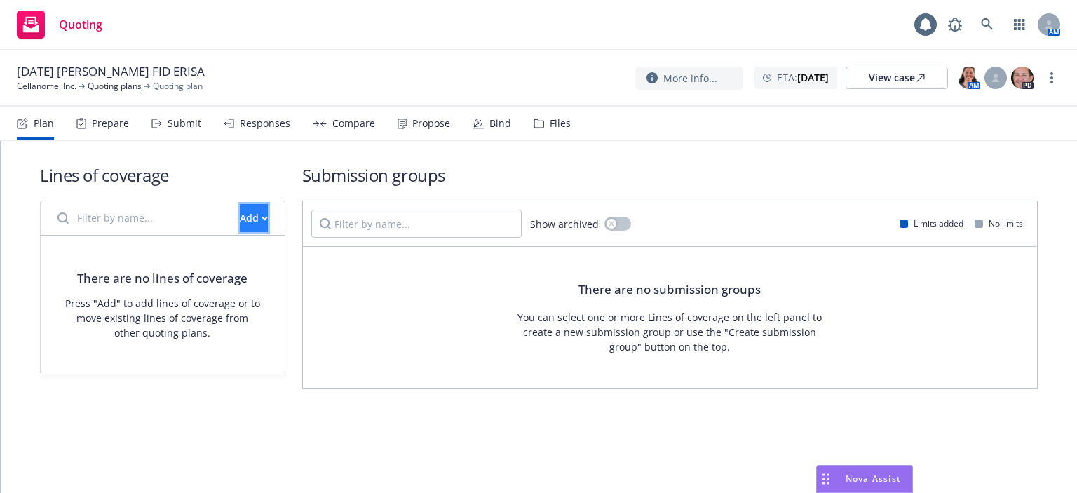
click at [240, 221] on button "Add" at bounding box center [254, 218] width 28 height 28
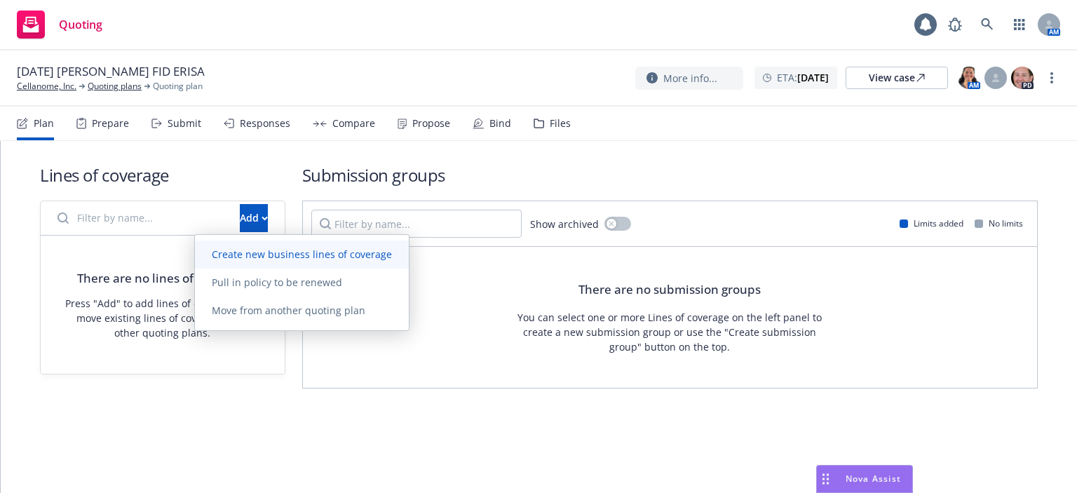
click at [229, 243] on link "Create new business lines of coverage" at bounding box center [302, 254] width 214 height 28
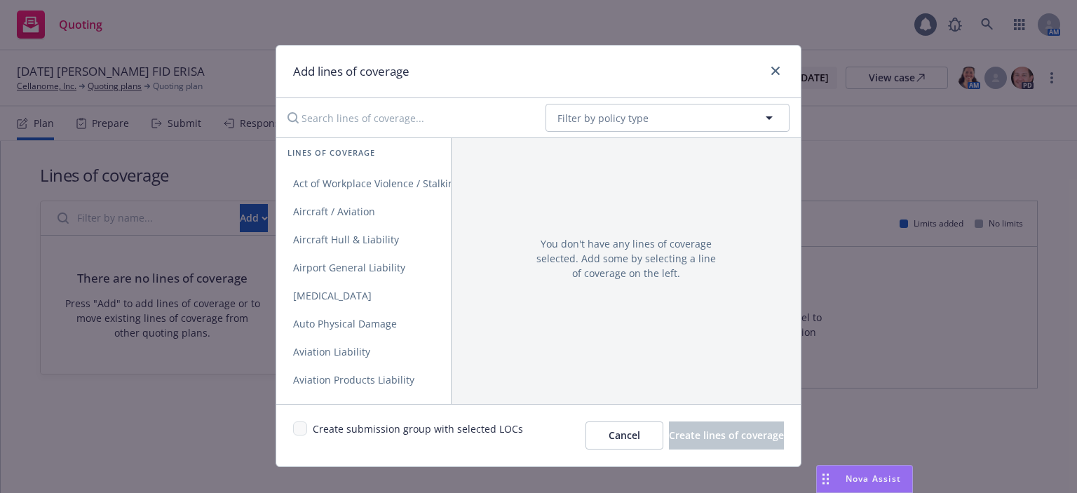
click at [325, 128] on input "Search lines of coverage..." at bounding box center [406, 118] width 255 height 28
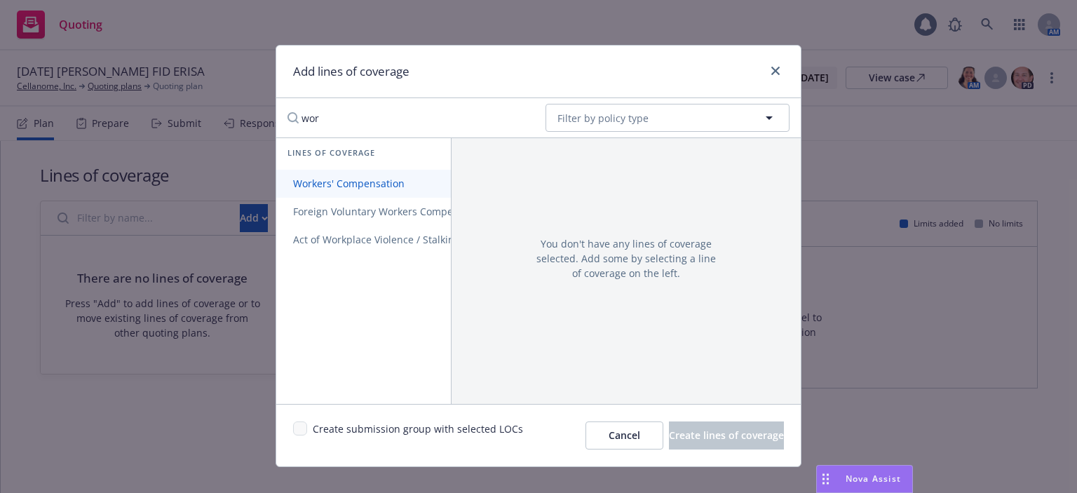
click at [308, 185] on span "Workers' Compensation" at bounding box center [348, 183] width 145 height 13
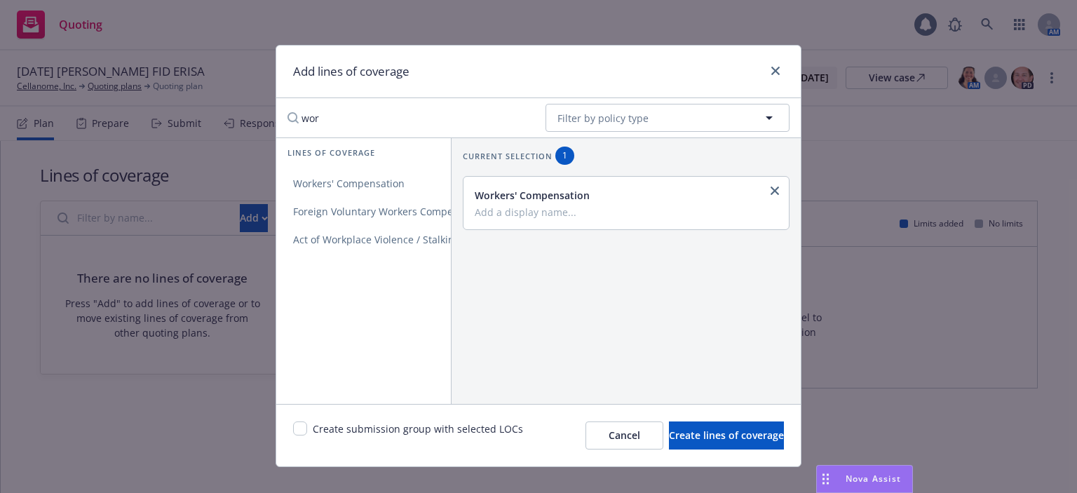
click at [318, 118] on input "wor" at bounding box center [406, 118] width 255 height 28
click at [315, 215] on span "Fiduciary Liability" at bounding box center [334, 211] width 116 height 13
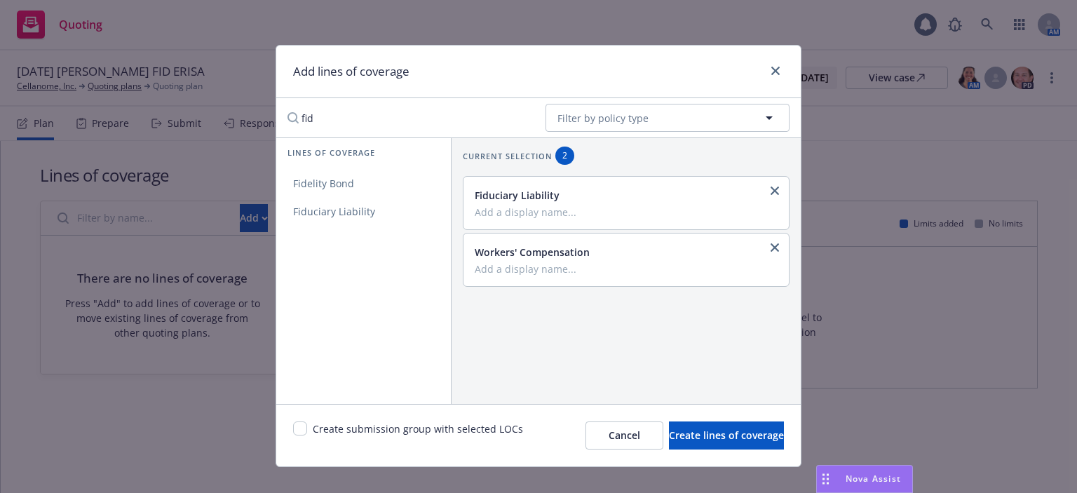
click at [318, 128] on input "fid" at bounding box center [406, 118] width 255 height 28
drag, startPoint x: 313, startPoint y: 182, endPoint x: 314, endPoint y: 171, distance: 11.3
click at [313, 183] on span "ERISA Bond" at bounding box center [320, 183] width 88 height 13
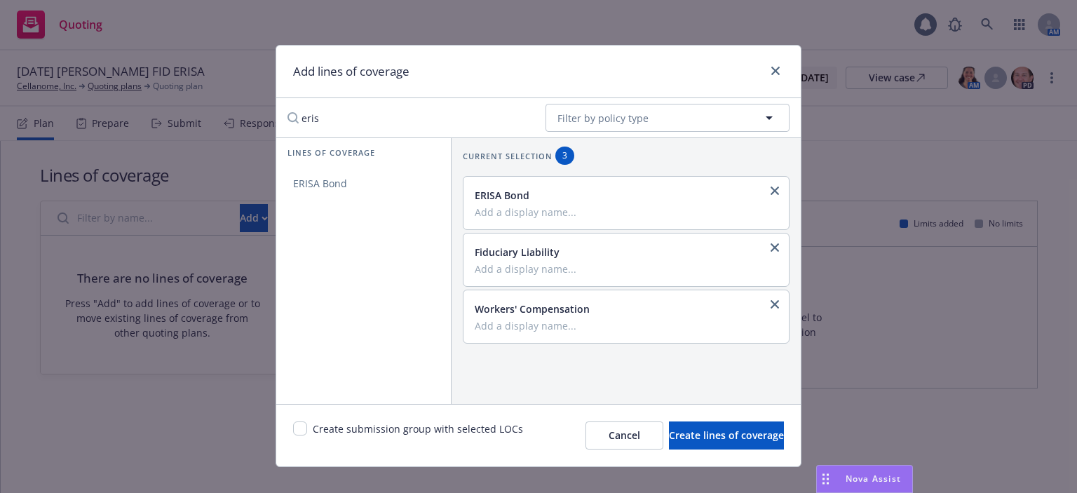
click at [317, 124] on input "eris" at bounding box center [406, 118] width 255 height 28
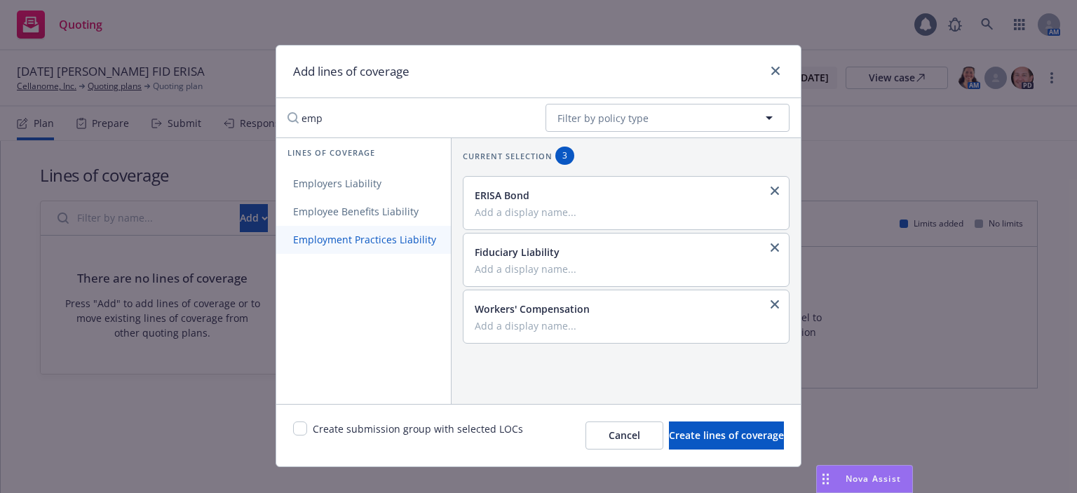
type input "emp"
click at [325, 230] on link "Employment Practices Liability" at bounding box center [364, 240] width 177 height 28
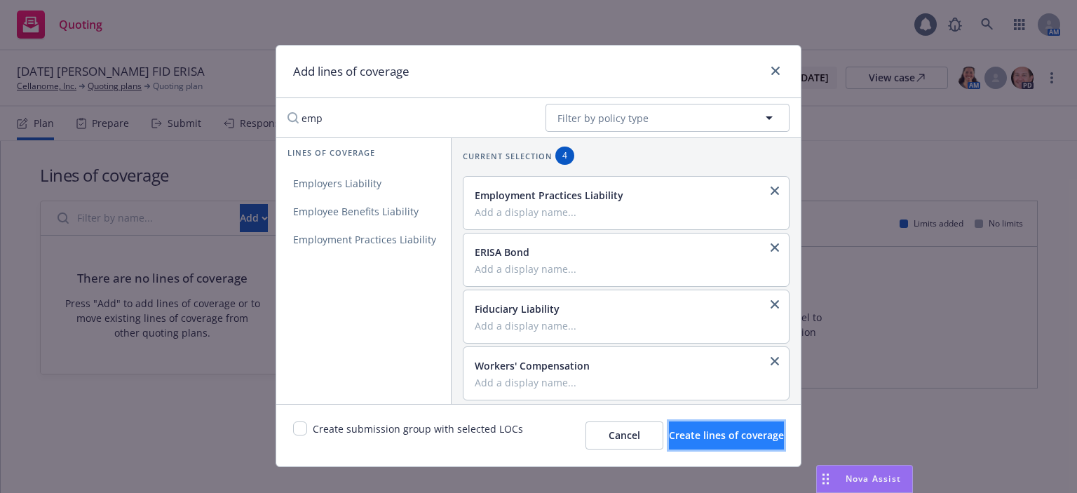
click at [724, 439] on span "Create lines of coverage" at bounding box center [726, 434] width 115 height 13
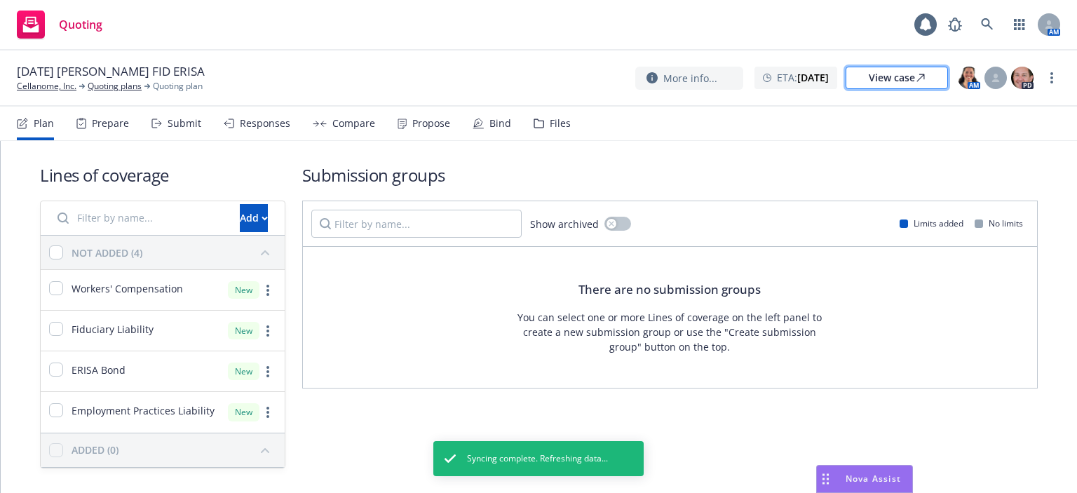
click at [889, 78] on div "View case" at bounding box center [896, 77] width 56 height 21
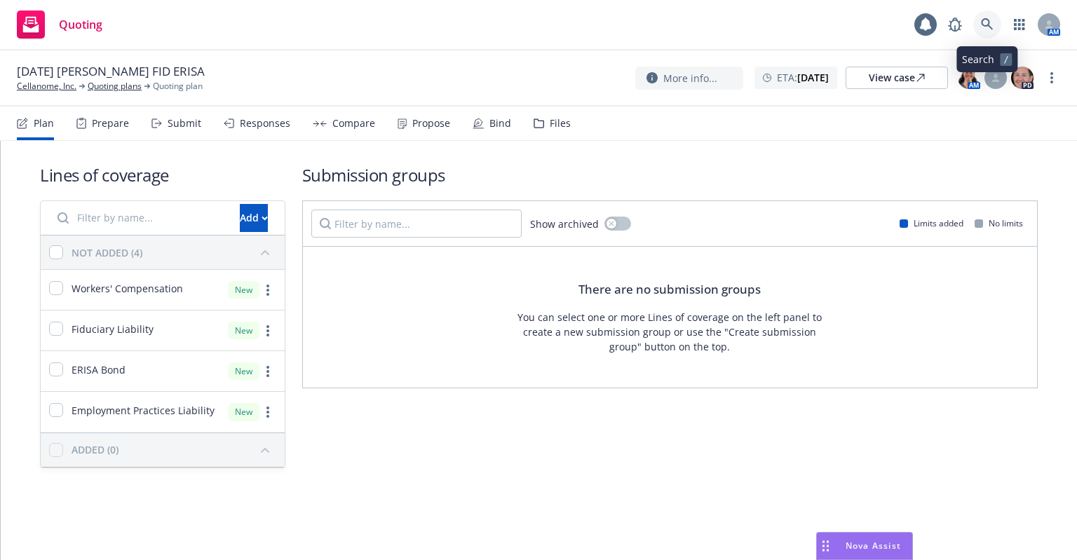
click at [987, 20] on icon at bounding box center [987, 24] width 12 height 12
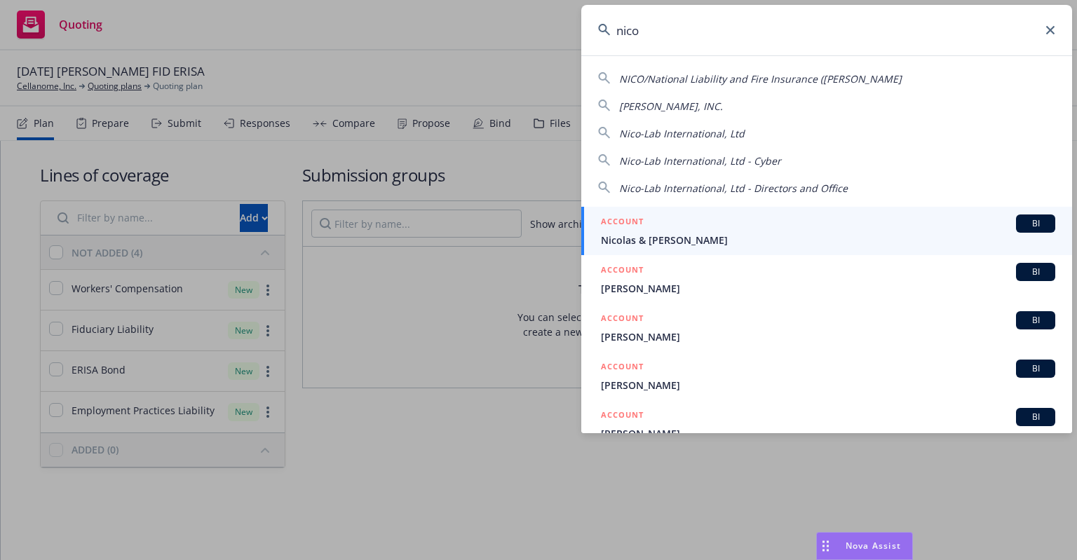
click at [704, 131] on span "Nico-Lab International, Ltd" at bounding box center [681, 133] width 125 height 13
type input "Nico-Lab International, Ltd"
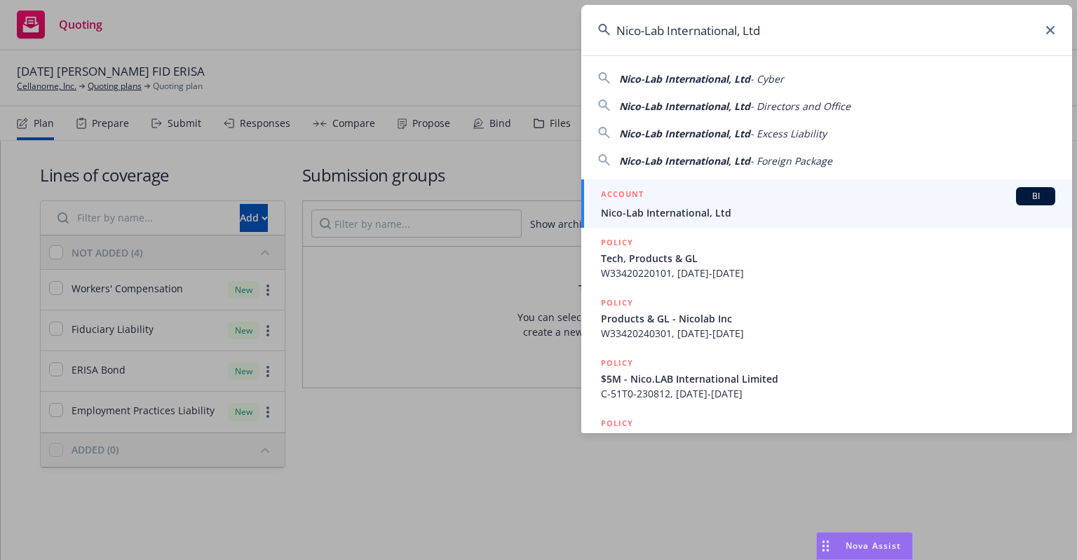
click at [684, 213] on span "Nico-Lab International, Ltd" at bounding box center [828, 212] width 454 height 15
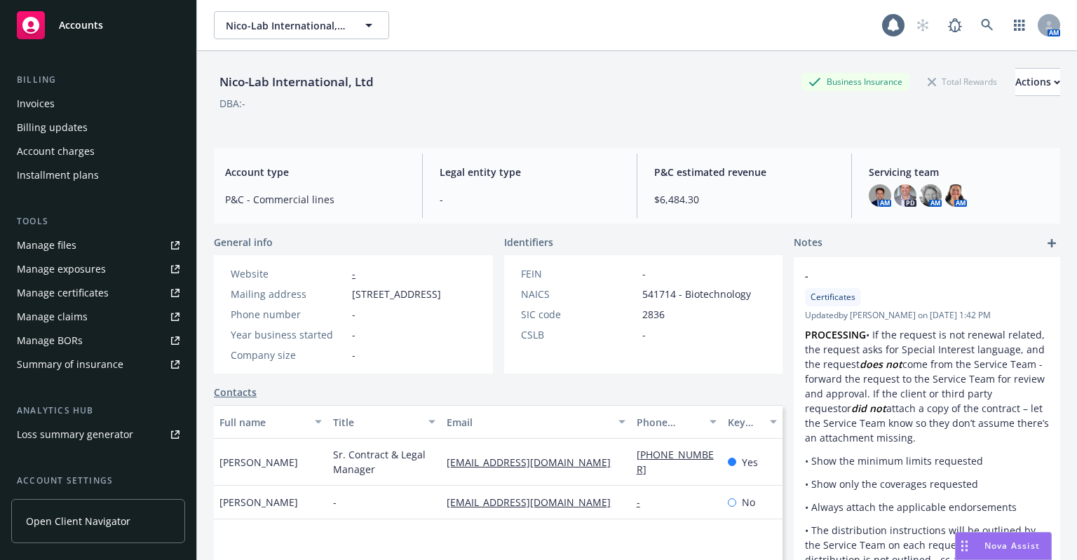
scroll to position [280, 0]
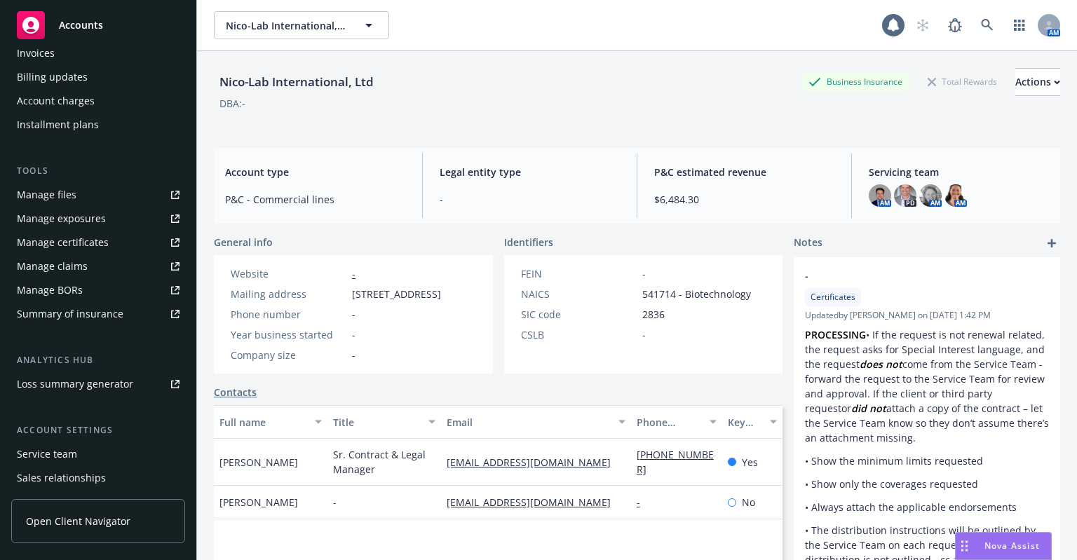
click at [45, 190] on div "Manage files" at bounding box center [47, 195] width 60 height 22
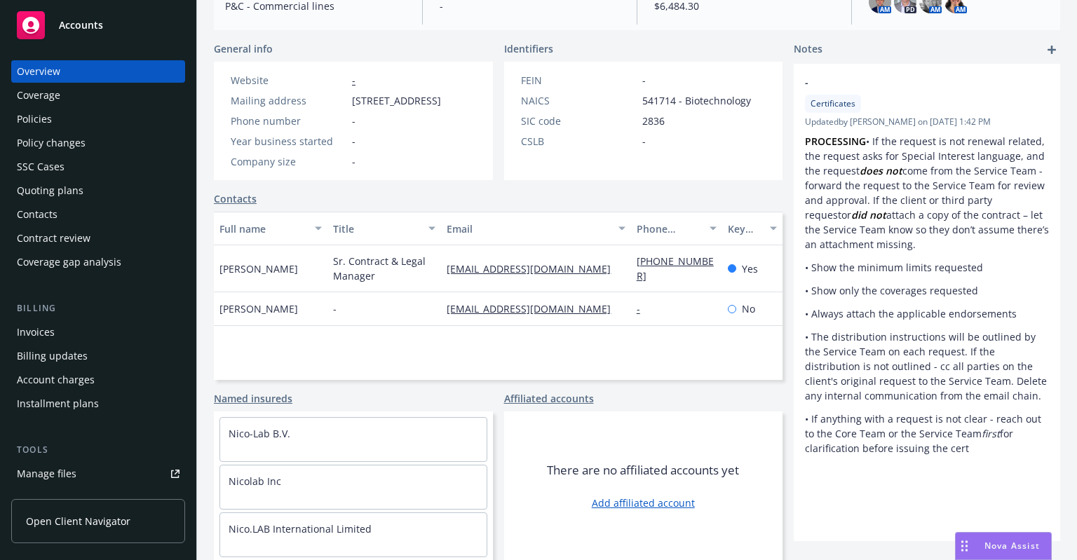
scroll to position [0, 0]
click at [65, 128] on div "Policies" at bounding box center [98, 120] width 163 height 22
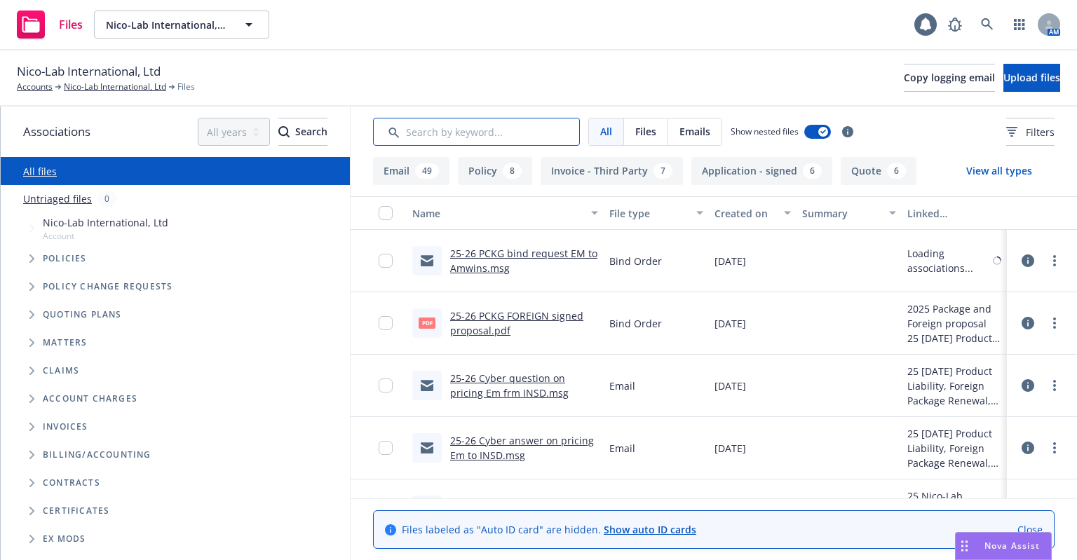
click at [401, 121] on input "Search by keyword..." at bounding box center [476, 132] width 207 height 28
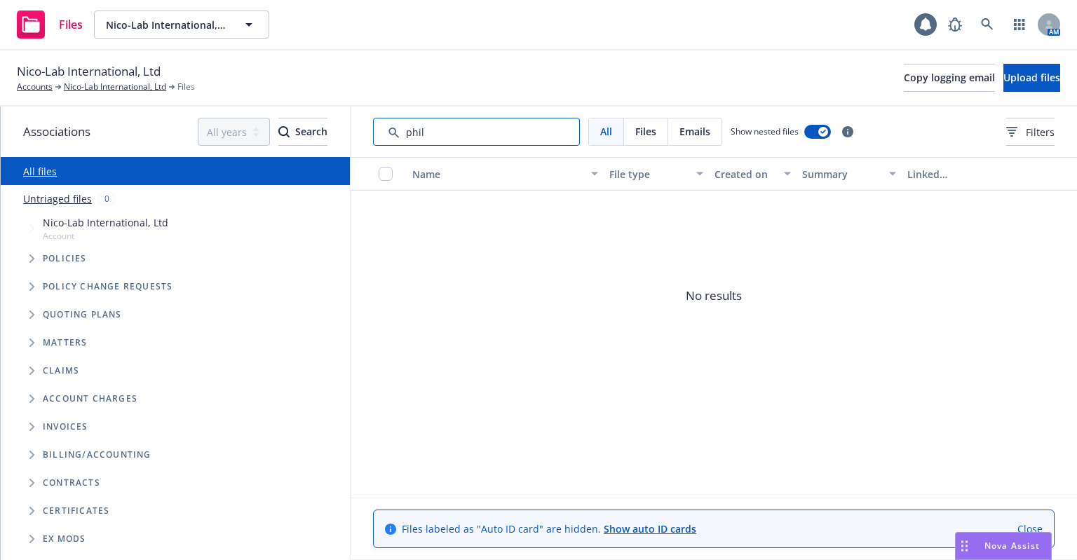
type input "phil"
click at [25, 170] on link "All files" at bounding box center [40, 171] width 34 height 13
click at [533, 125] on input "Search by keyword..." at bounding box center [476, 132] width 207 height 28
click at [97, 90] on link "Nico-Lab International, Ltd" at bounding box center [115, 87] width 102 height 13
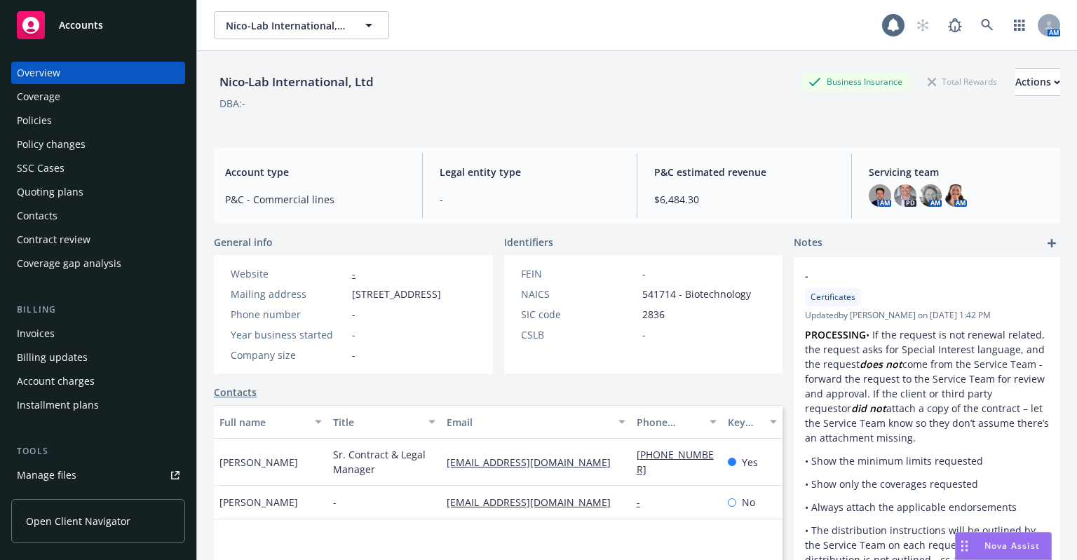
scroll to position [280, 0]
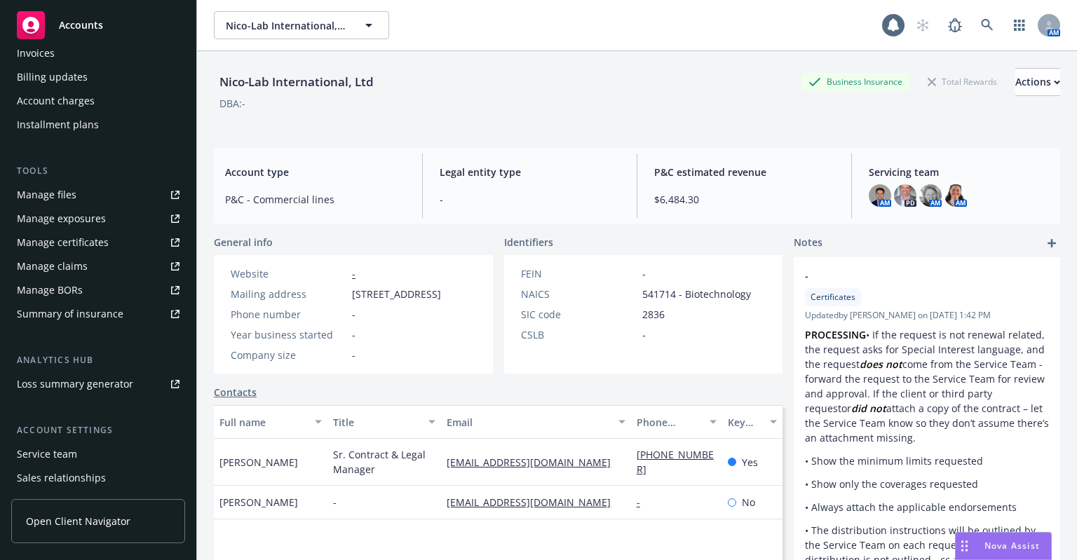
click at [50, 249] on div "Manage certificates" at bounding box center [63, 242] width 92 height 22
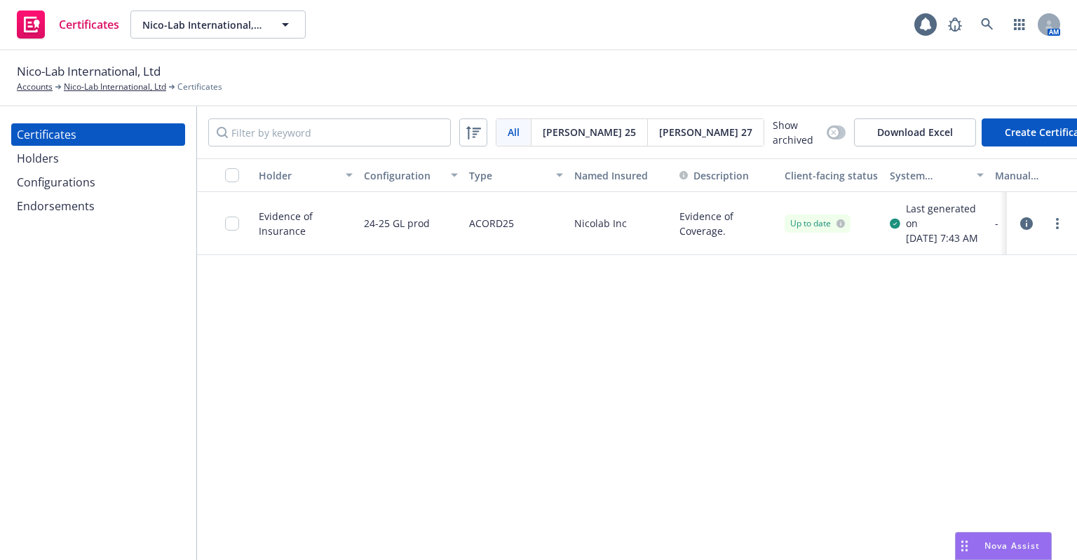
click at [68, 168] on div "Holders" at bounding box center [98, 158] width 163 height 22
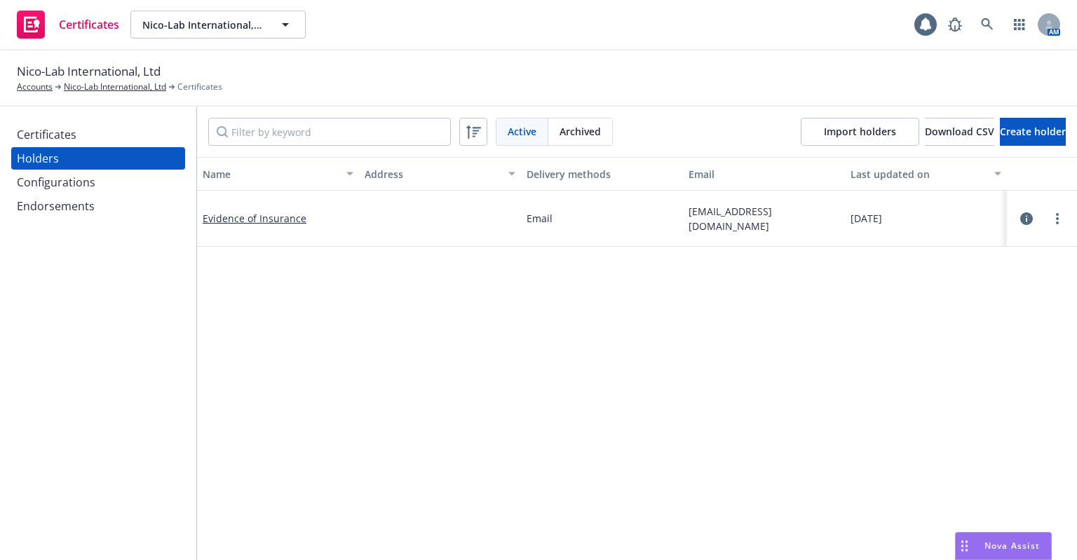
click at [64, 179] on div "Configurations" at bounding box center [56, 182] width 79 height 22
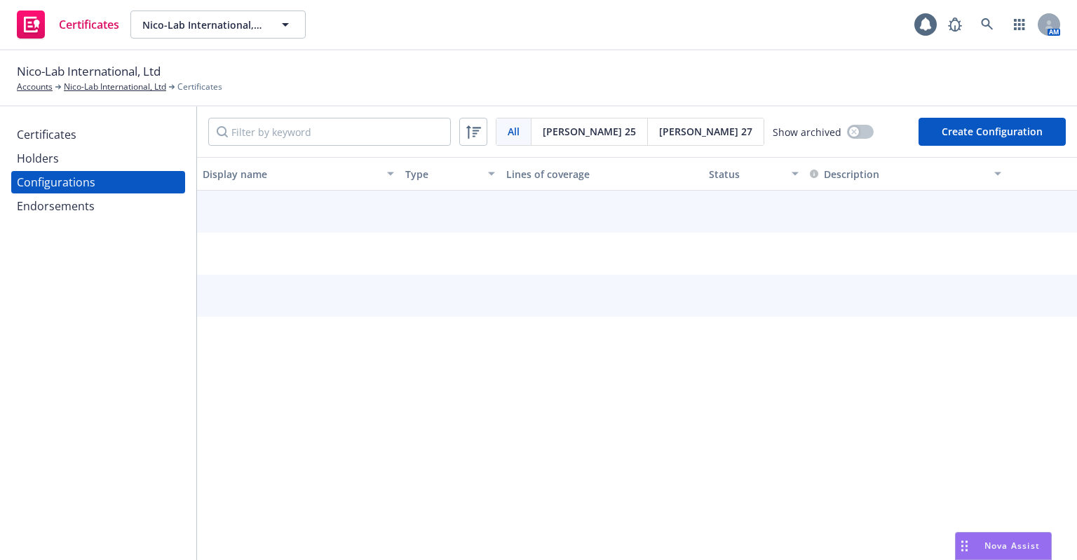
click at [56, 202] on div "Endorsements" at bounding box center [56, 206] width 78 height 22
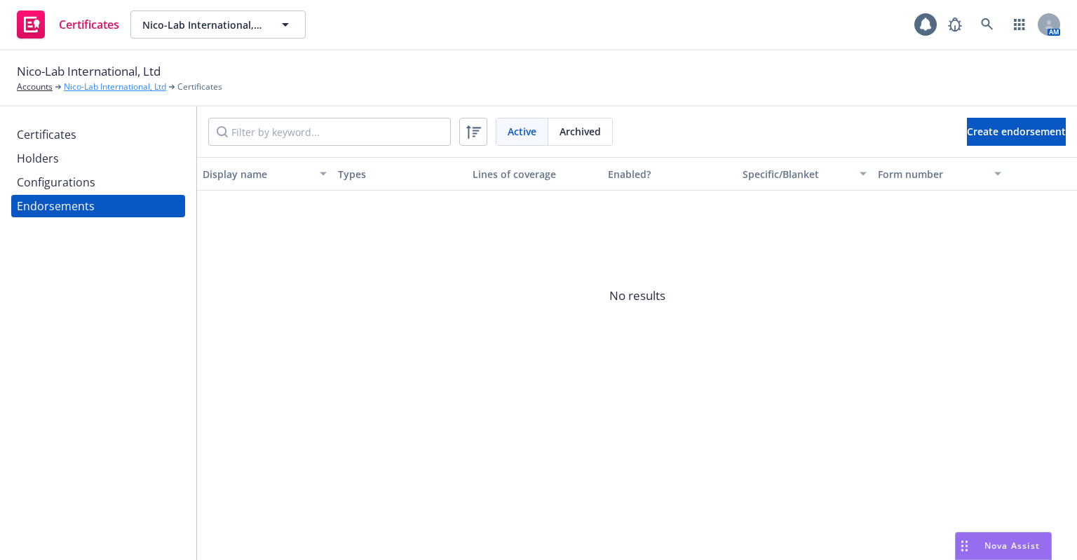
click at [95, 92] on link "Nico-Lab International, Ltd" at bounding box center [115, 87] width 102 height 13
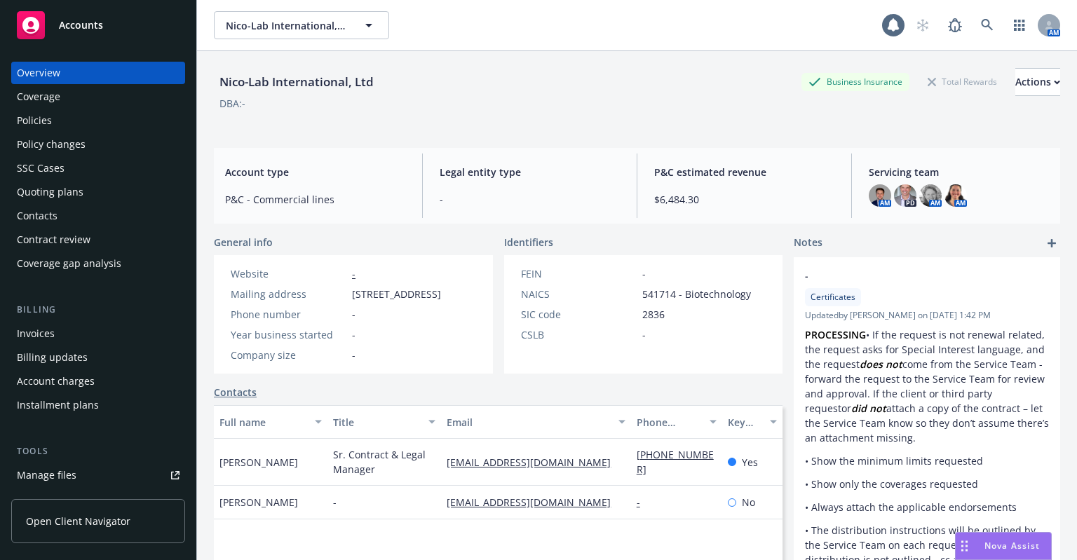
click at [86, 122] on div "Policies" at bounding box center [98, 120] width 163 height 22
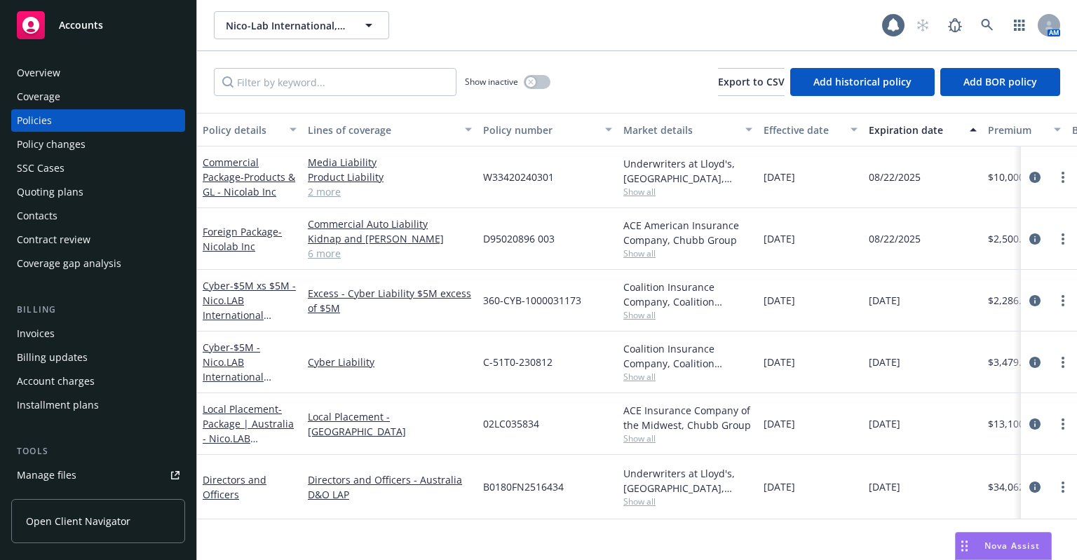
click at [90, 187] on div "Quoting plans" at bounding box center [98, 192] width 163 height 22
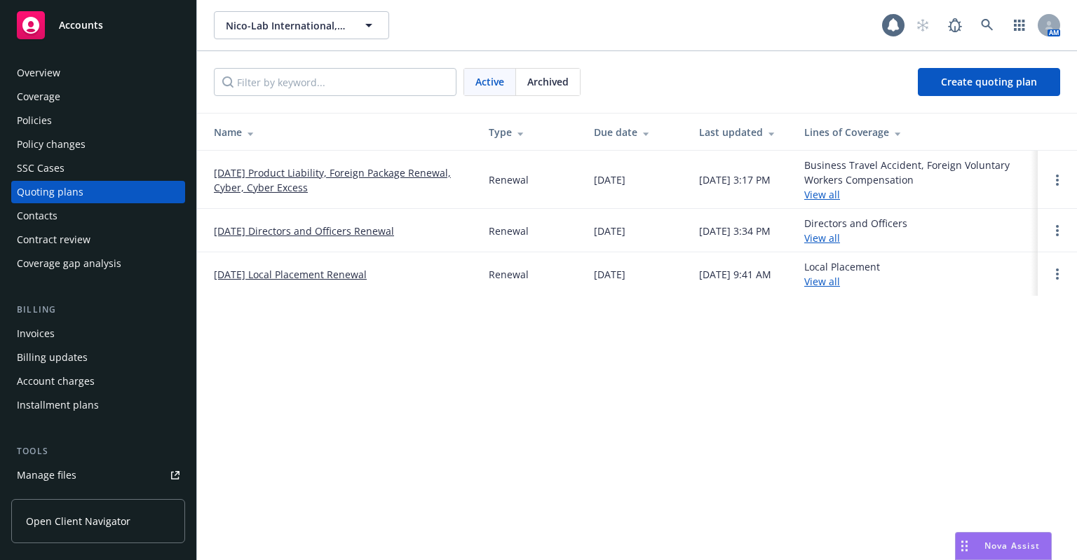
click at [547, 88] on span "Archived" at bounding box center [547, 81] width 41 height 15
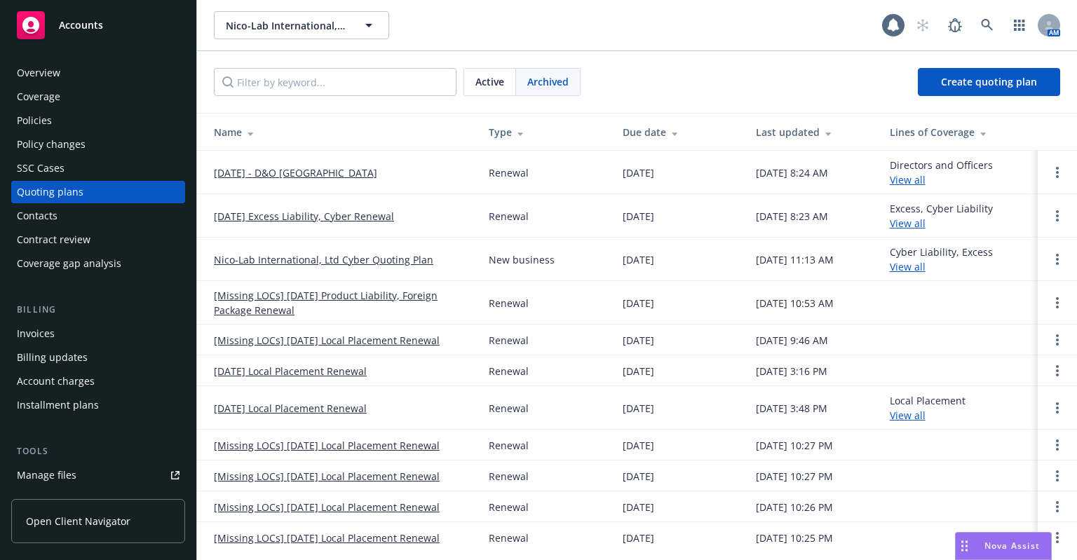
click at [319, 294] on link "[Missing LOCs] [DATE] Product Liability, Foreign Package Renewal" at bounding box center [340, 302] width 252 height 29
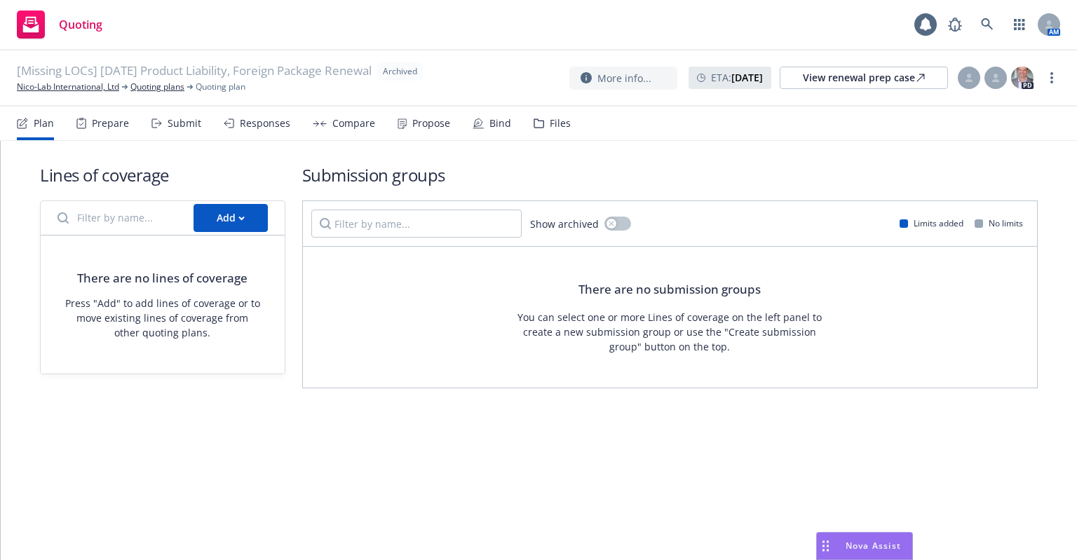
click at [561, 122] on div "Files" at bounding box center [560, 123] width 21 height 11
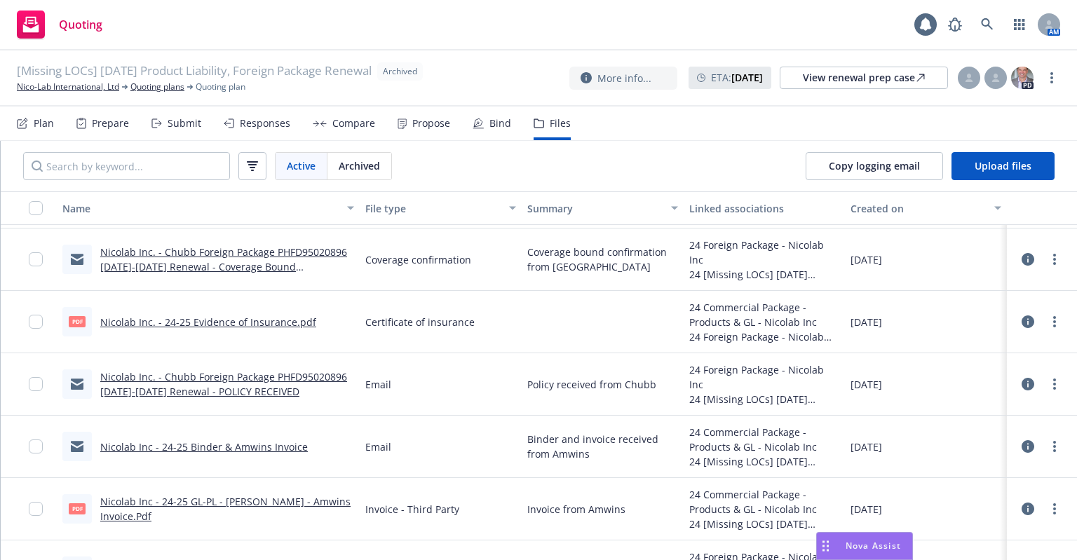
scroll to position [162, 0]
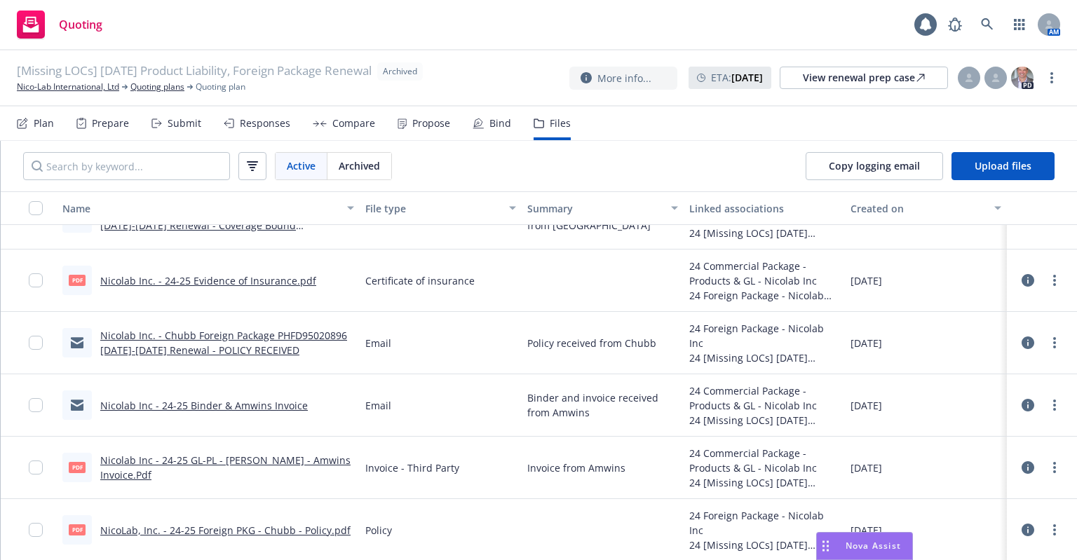
click at [227, 332] on link "Nicolab Inc. - Chubb Foreign Package PHFD95020896 2024-2025 Renewal - POLICY RE…" at bounding box center [223, 343] width 247 height 28
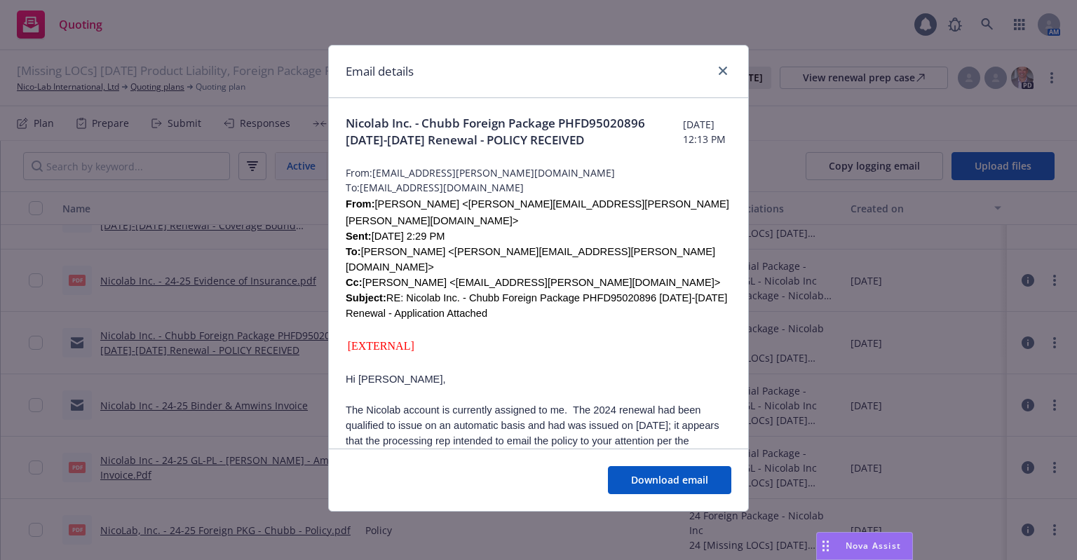
scroll to position [140, 0]
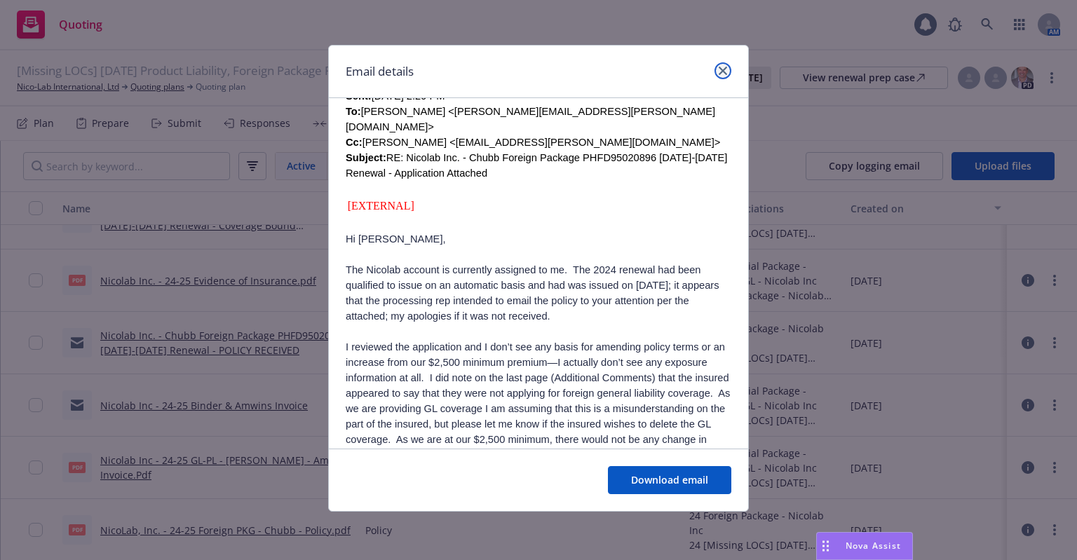
click at [723, 76] on link "close" at bounding box center [722, 70] width 17 height 17
